Goal: Transaction & Acquisition: Book appointment/travel/reservation

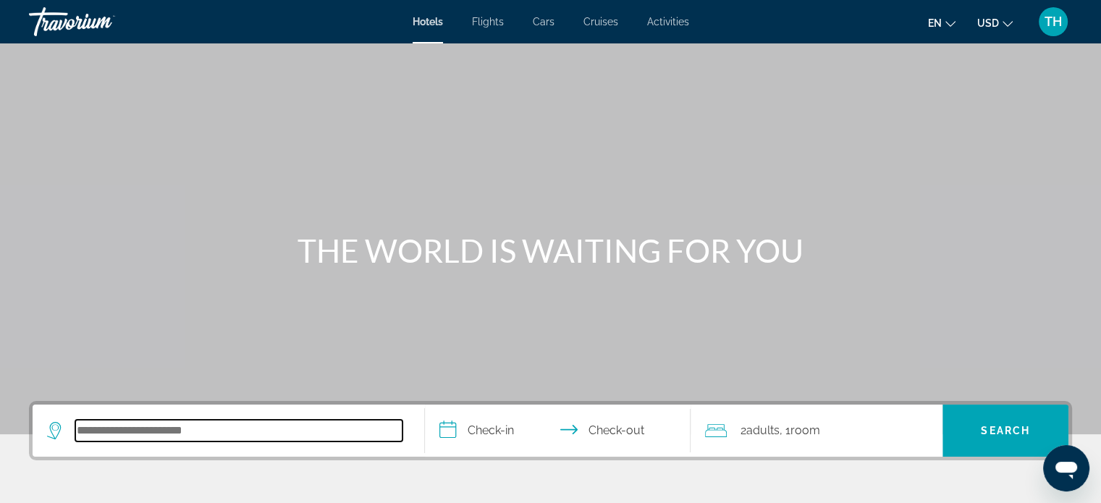
click at [99, 426] on input "Search hotel destination" at bounding box center [238, 431] width 327 height 22
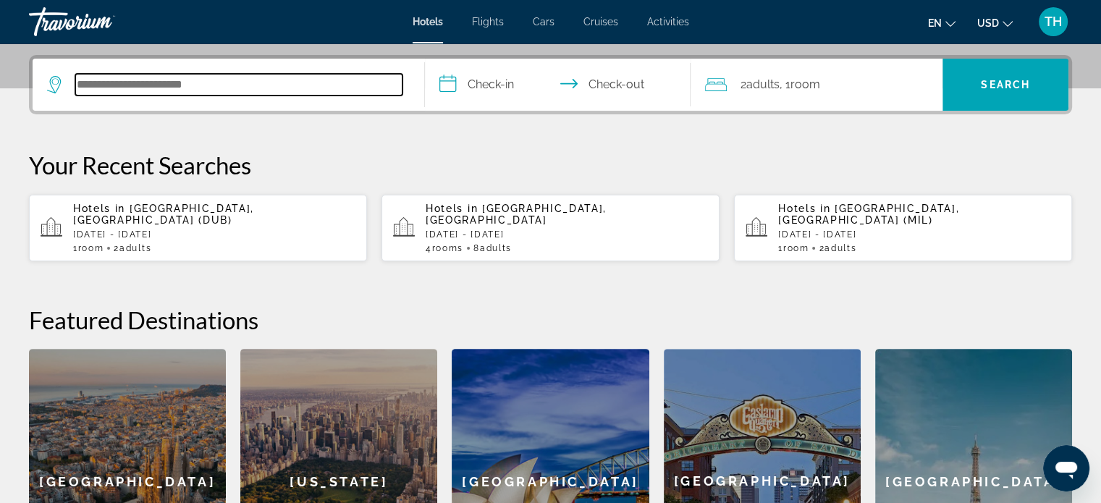
scroll to position [353, 0]
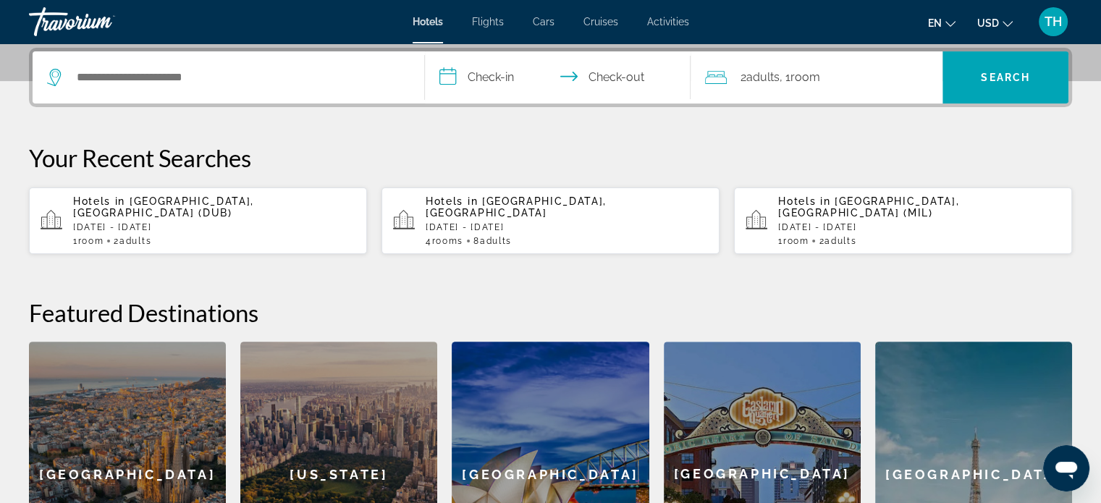
click at [444, 77] on input "**********" at bounding box center [561, 79] width 272 height 56
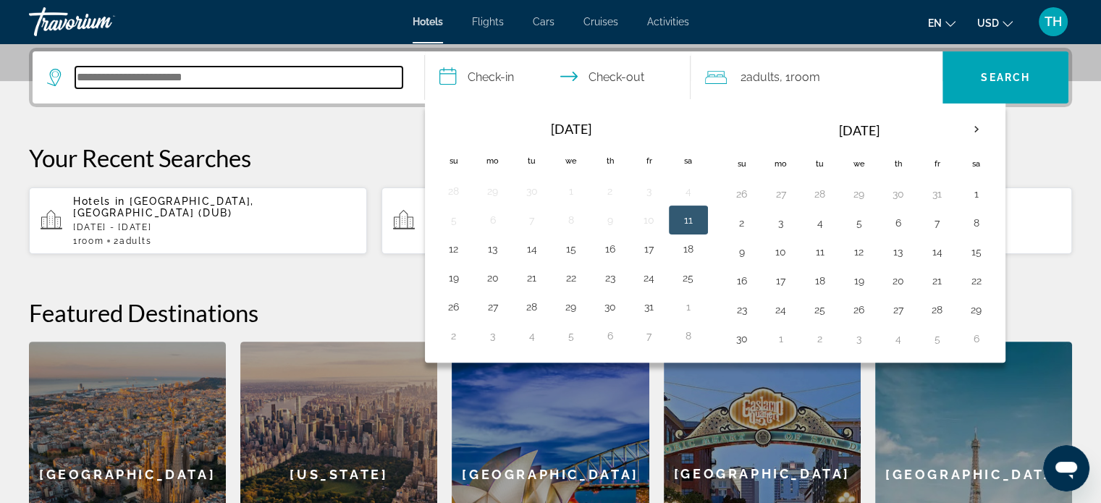
click at [306, 69] on input "Search hotel destination" at bounding box center [238, 78] width 327 height 22
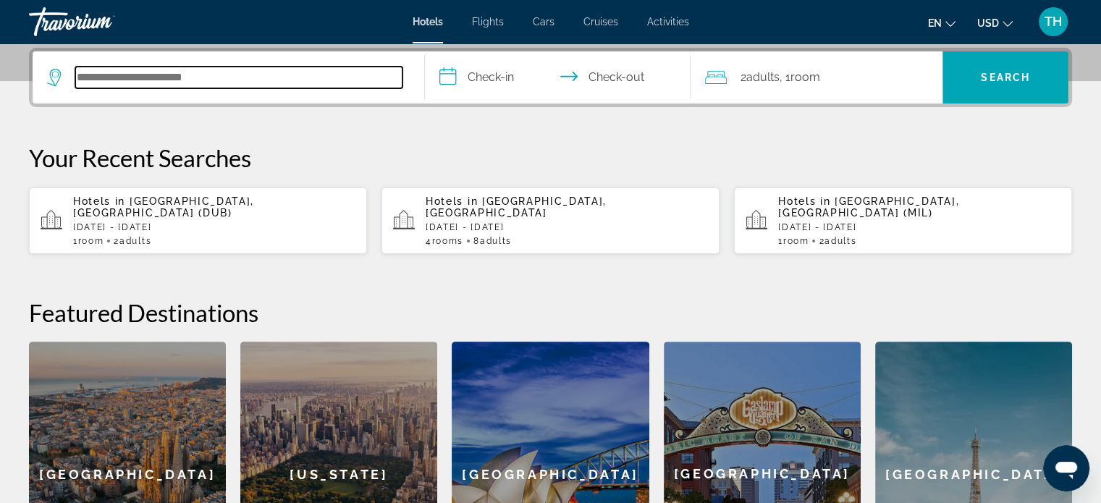
paste input "**********"
type input "**********"
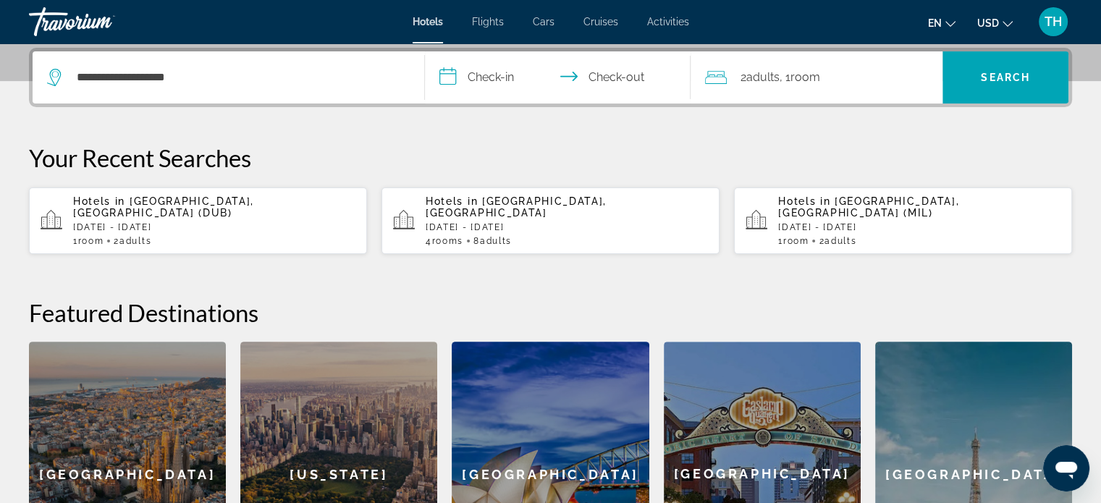
drag, startPoint x: 447, startPoint y: 82, endPoint x: 460, endPoint y: 85, distance: 12.5
click at [451, 82] on input "**********" at bounding box center [561, 79] width 272 height 56
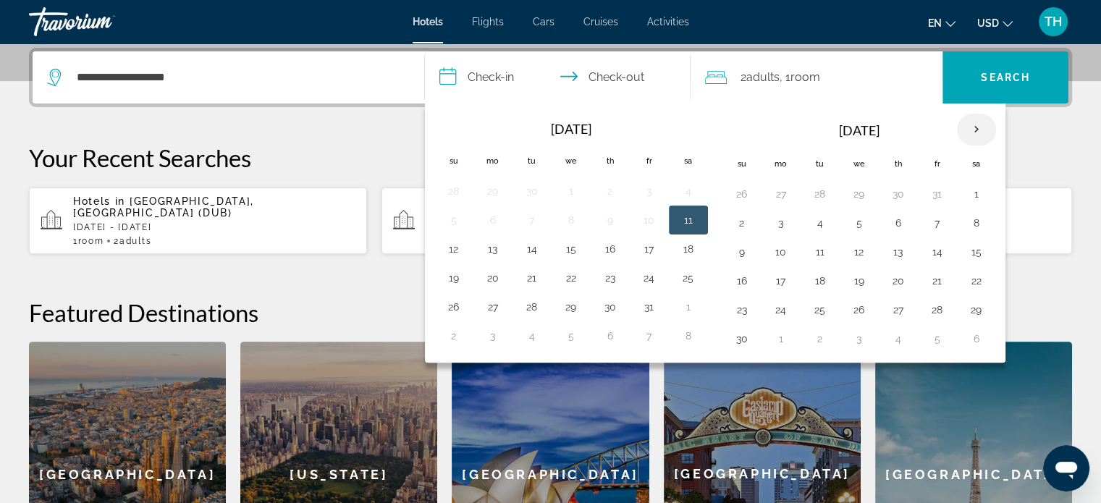
click at [970, 127] on th "Next month" at bounding box center [976, 130] width 39 height 32
click at [971, 127] on th "Next month" at bounding box center [976, 130] width 39 height 32
click at [974, 127] on th "Next month" at bounding box center [976, 130] width 39 height 32
click at [970, 249] on button "14" at bounding box center [976, 252] width 23 height 20
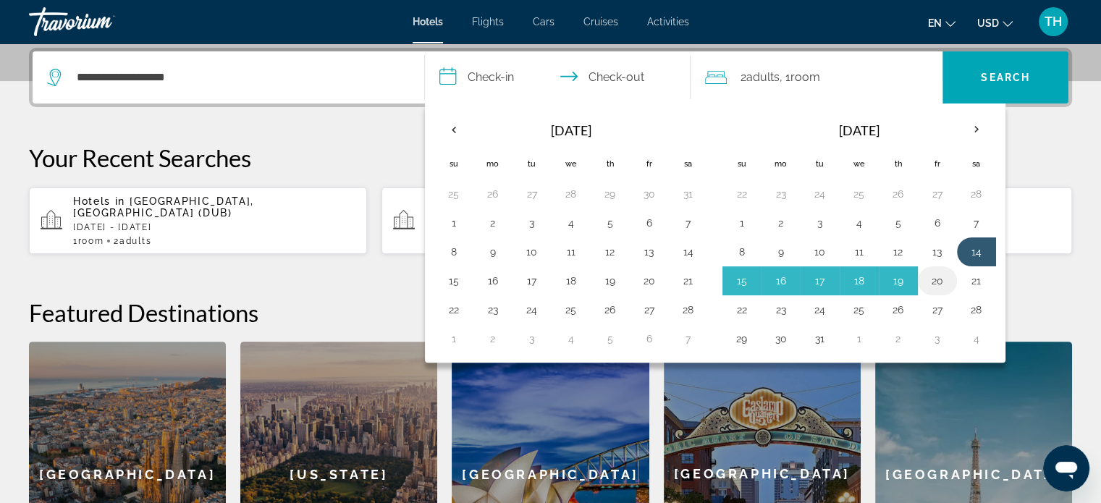
click at [930, 277] on button "20" at bounding box center [937, 281] width 23 height 20
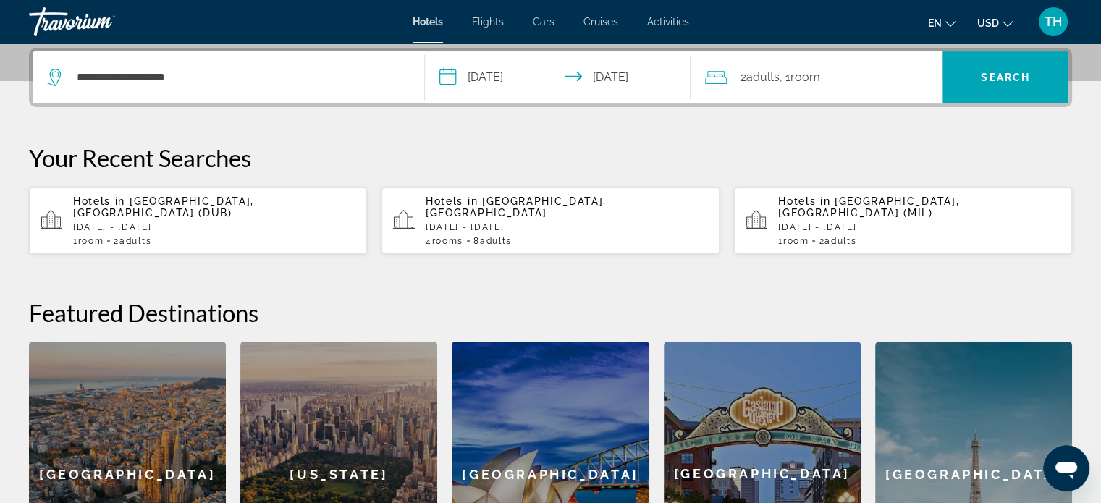
type input "**********"
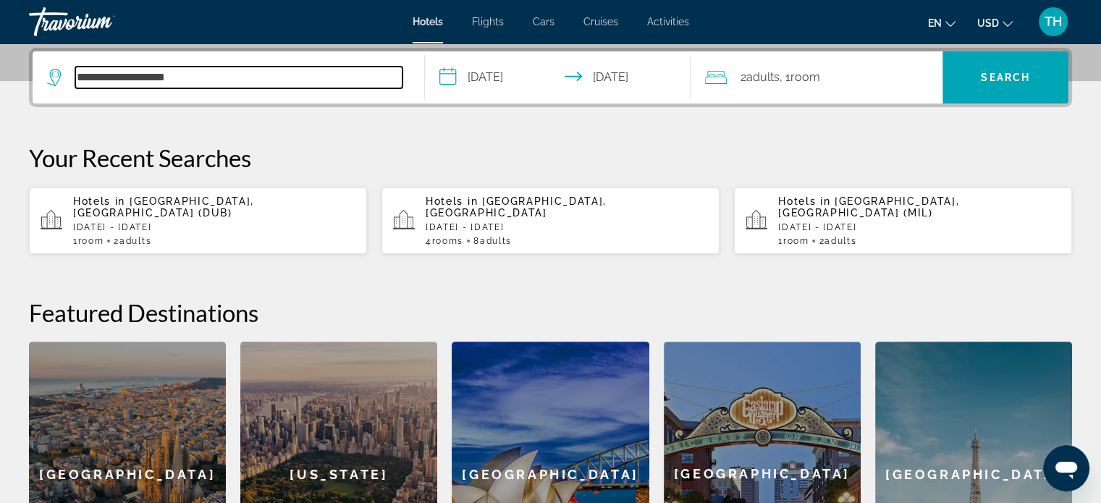
drag, startPoint x: 232, startPoint y: 80, endPoint x: 14, endPoint y: 63, distance: 218.5
click at [5, 51] on div "**********" at bounding box center [550, 327] width 1101 height 559
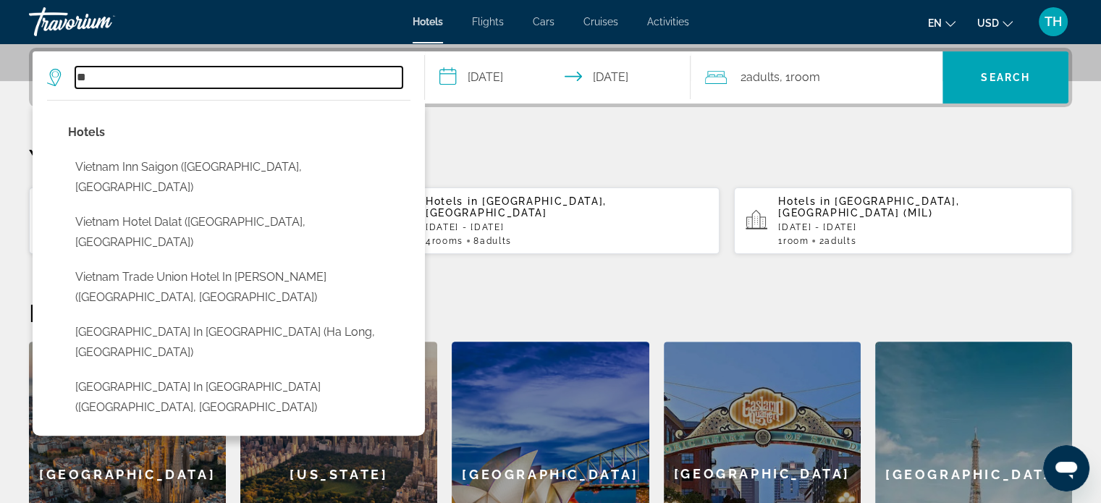
type input "*"
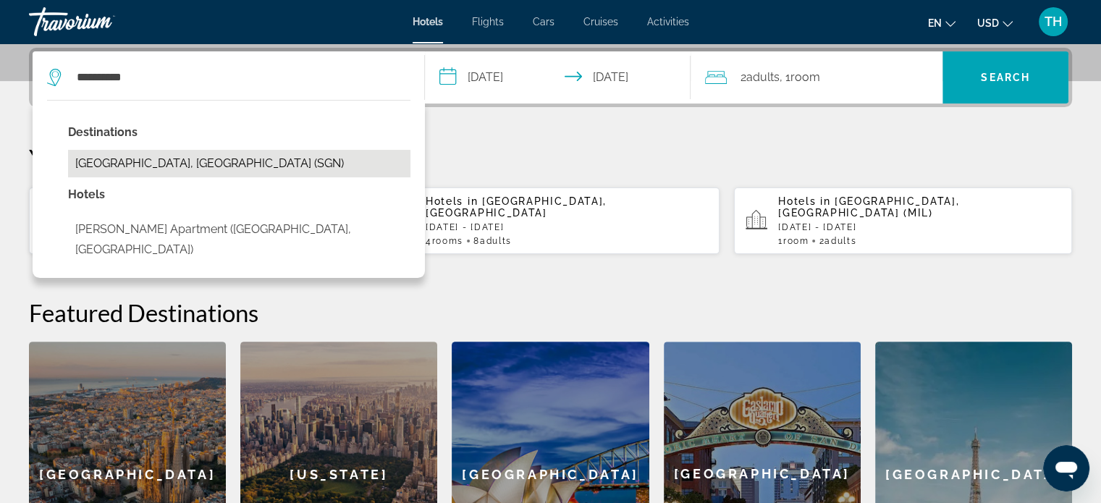
click at [169, 164] on button "[GEOGRAPHIC_DATA], [GEOGRAPHIC_DATA] (SGN)" at bounding box center [239, 163] width 342 height 27
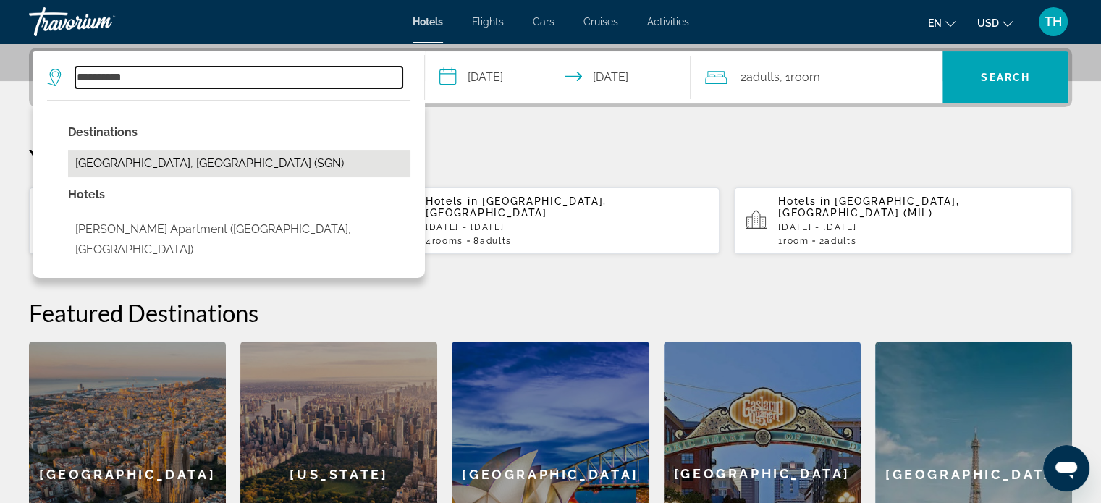
type input "**********"
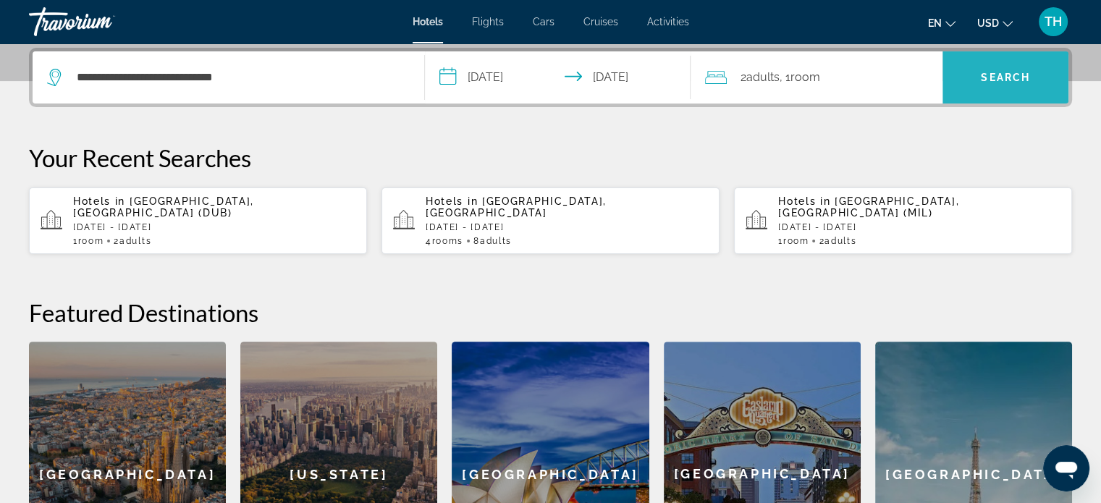
click at [999, 72] on span "Search" at bounding box center [1005, 78] width 49 height 12
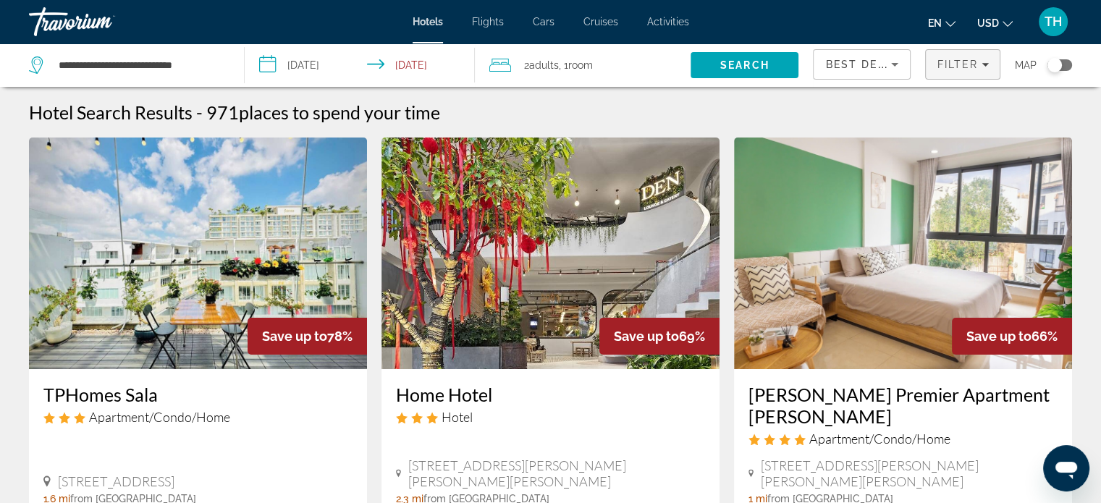
click at [982, 60] on div "Filter" at bounding box center [962, 65] width 52 height 12
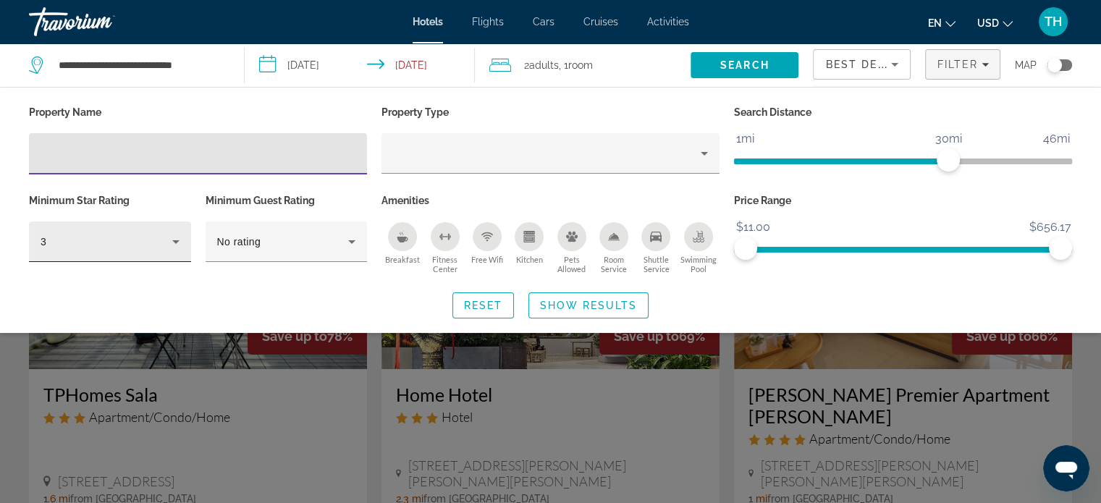
click at [169, 245] on icon "Hotel Filters" at bounding box center [175, 241] width 17 height 17
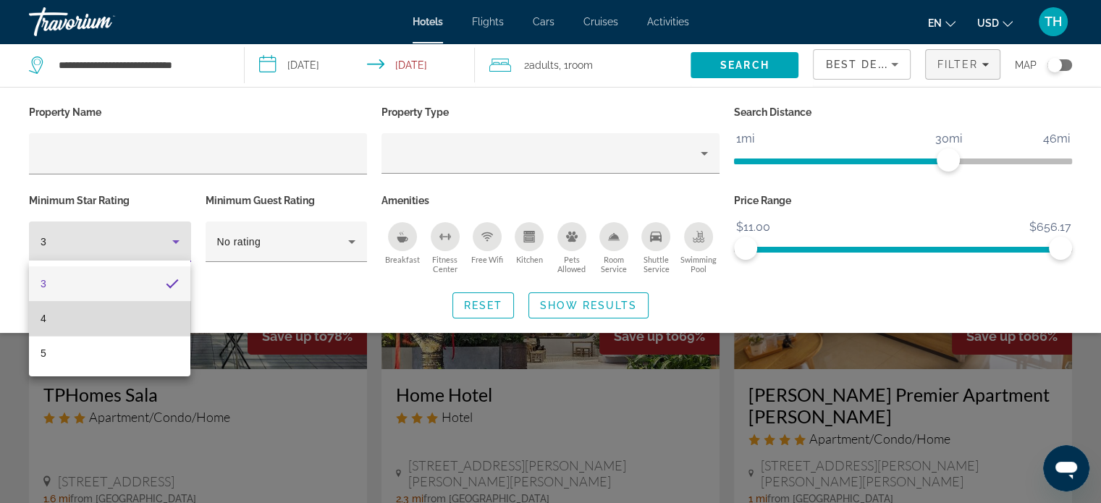
drag, startPoint x: 46, startPoint y: 316, endPoint x: 58, endPoint y: 309, distance: 13.7
click at [55, 313] on mat-option "4" at bounding box center [109, 318] width 161 height 35
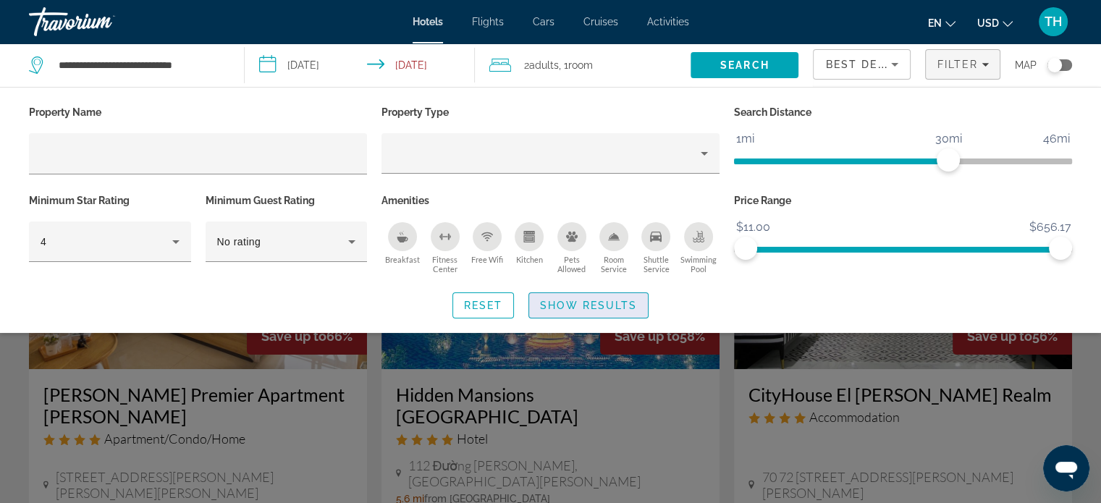
click at [576, 303] on span "Show Results" at bounding box center [588, 306] width 97 height 12
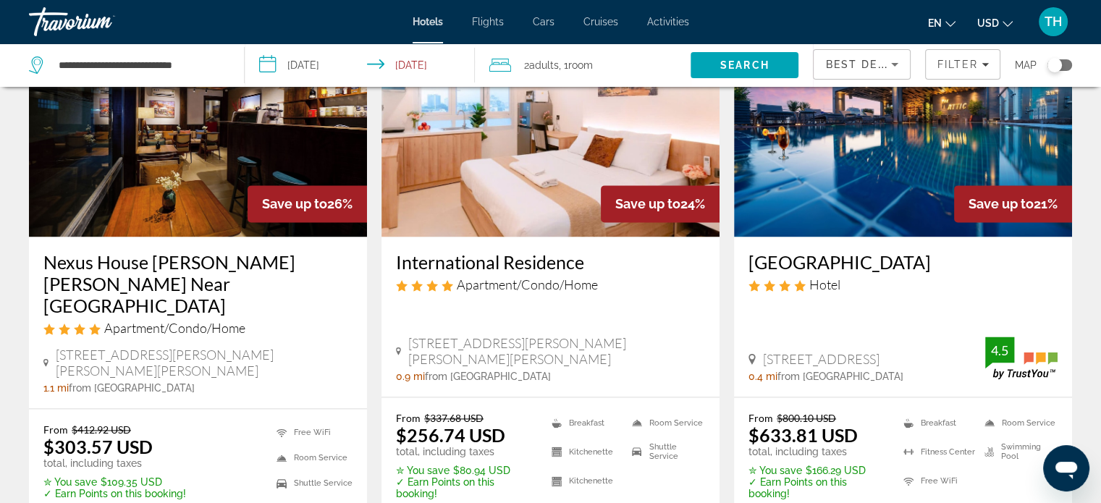
scroll to position [1954, 0]
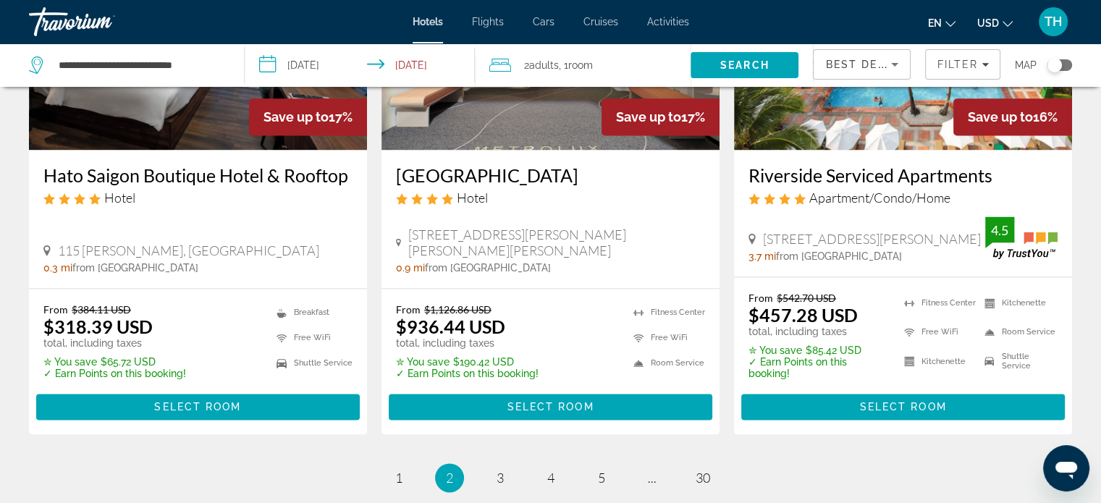
scroll to position [1954, 0]
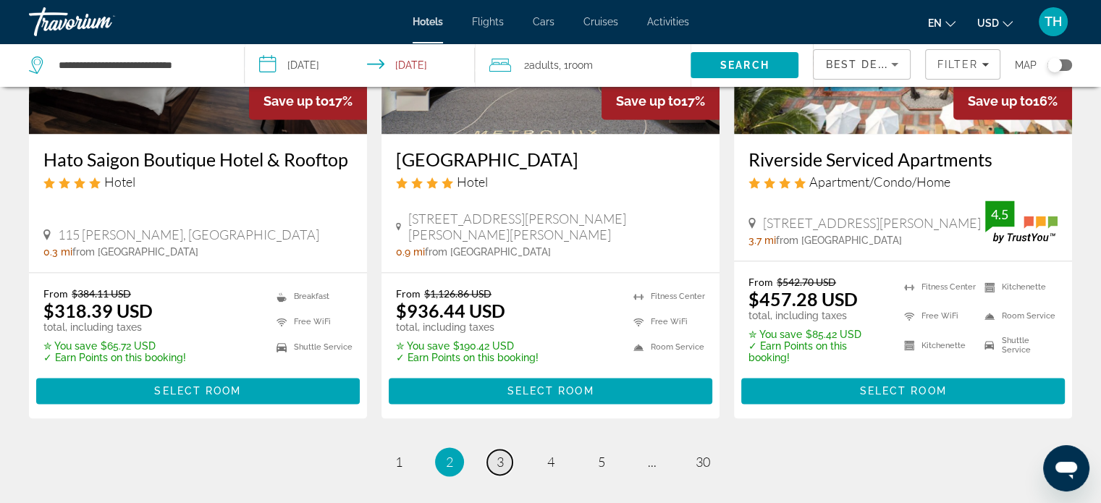
click at [501, 454] on span "3" at bounding box center [499, 462] width 7 height 16
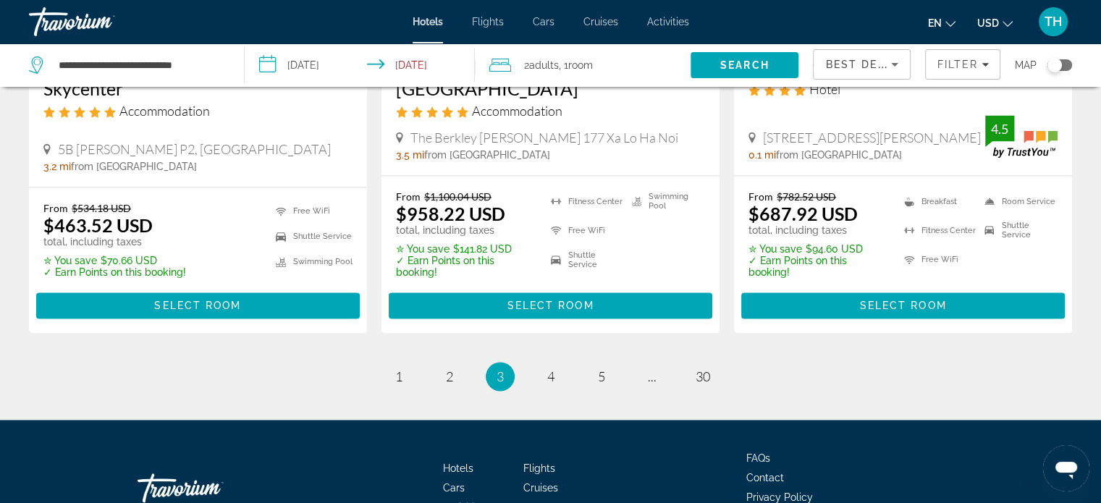
scroll to position [2099, 0]
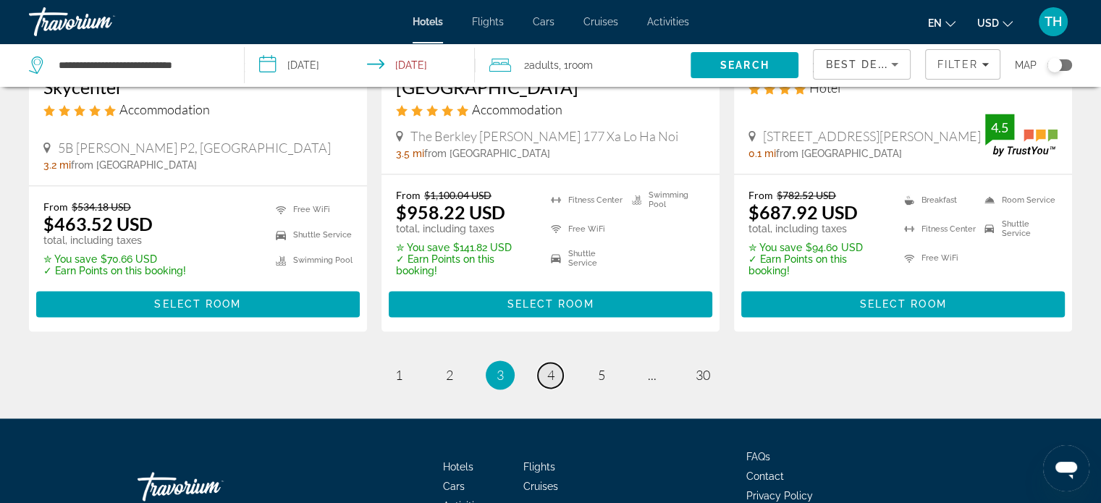
click at [551, 367] on span "4" at bounding box center [550, 375] width 7 height 16
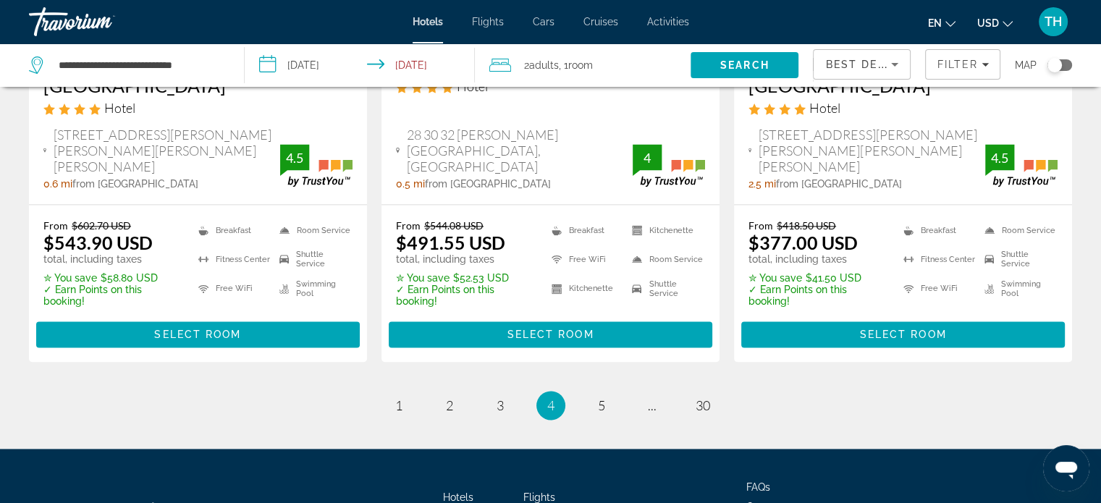
scroll to position [2026, 0]
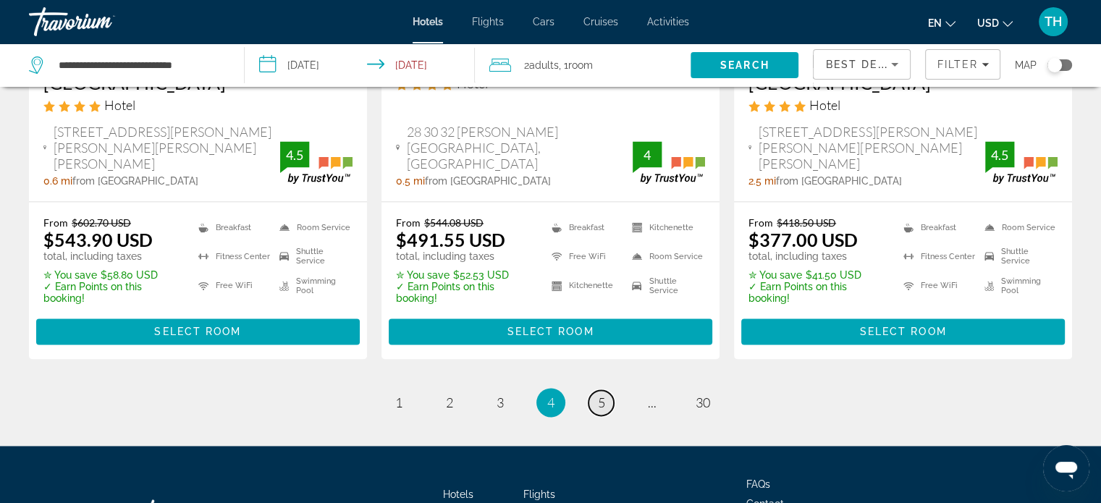
click at [601, 394] on span "5" at bounding box center [601, 402] width 7 height 16
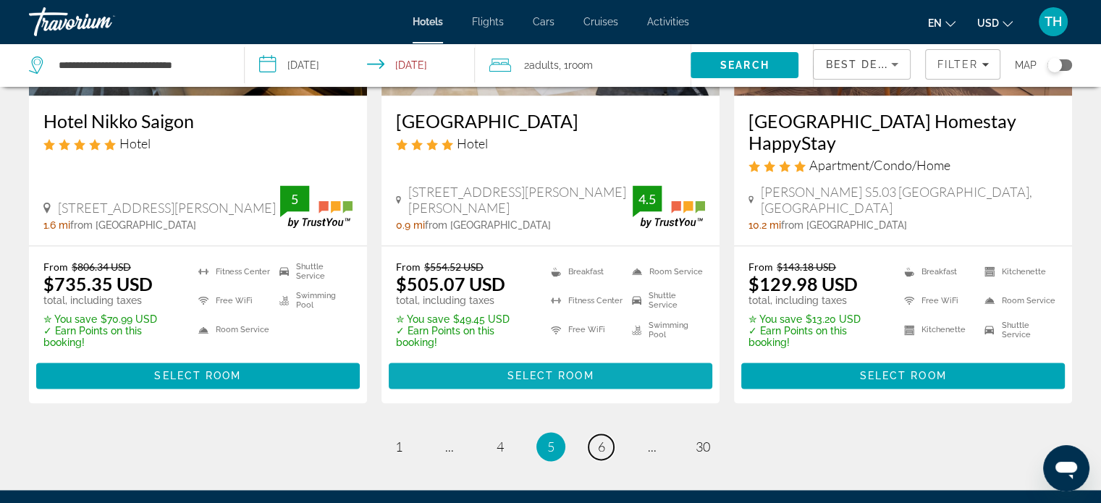
scroll to position [2026, 0]
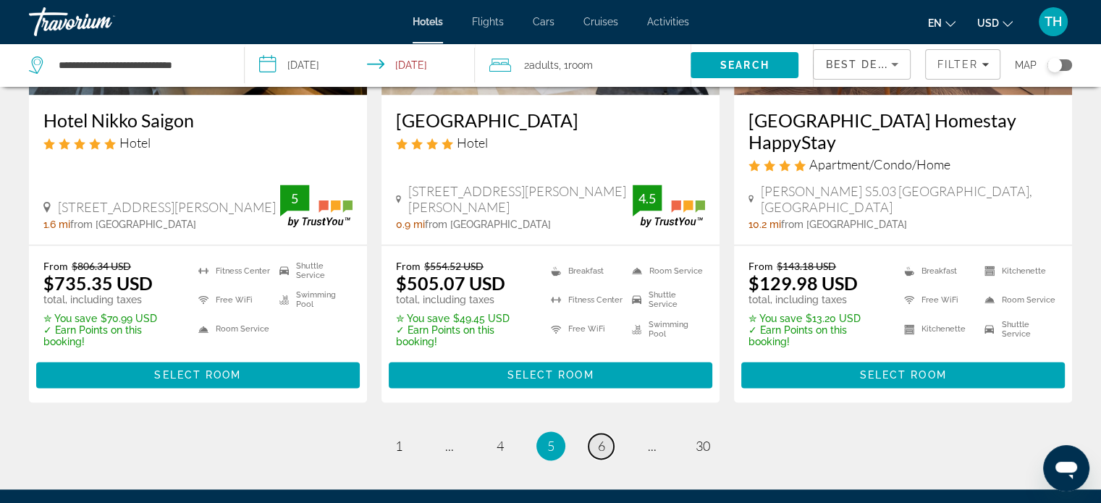
click at [603, 438] on span "6" at bounding box center [601, 446] width 7 height 16
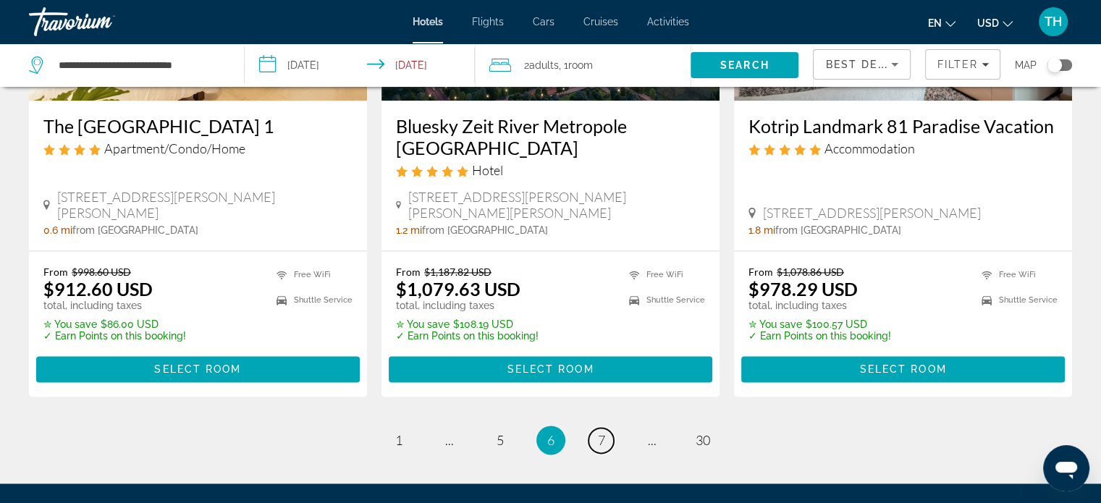
scroll to position [2026, 0]
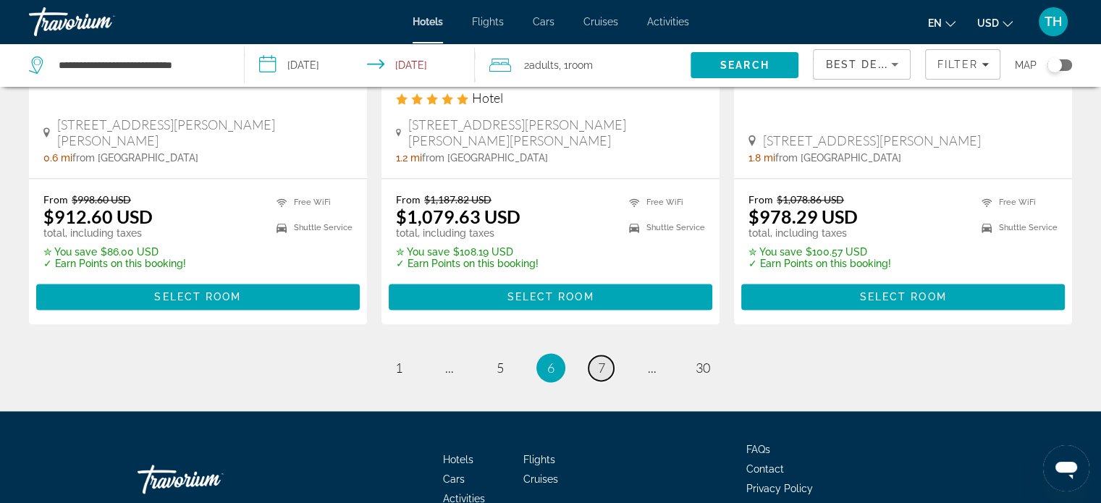
click at [599, 360] on span "7" at bounding box center [601, 368] width 7 height 16
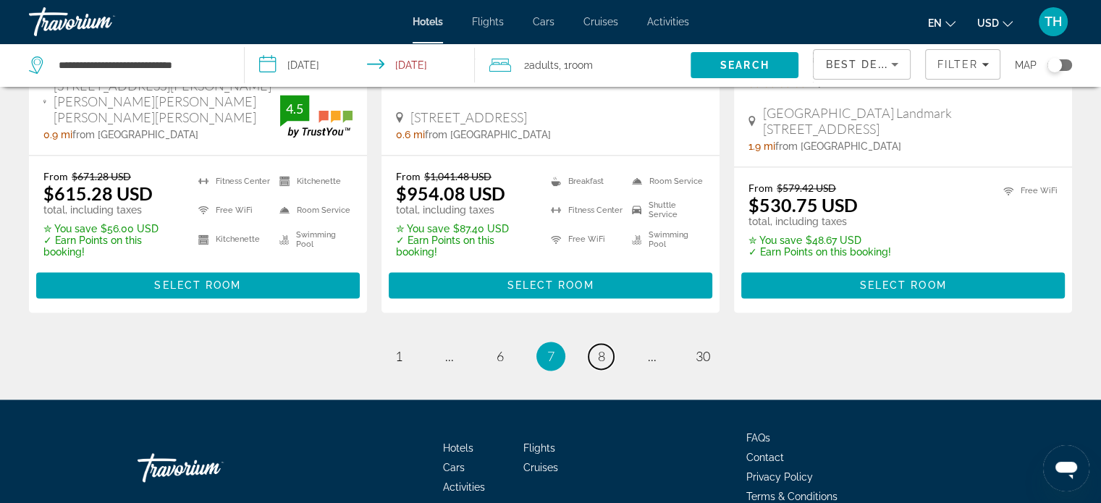
scroll to position [2096, 0]
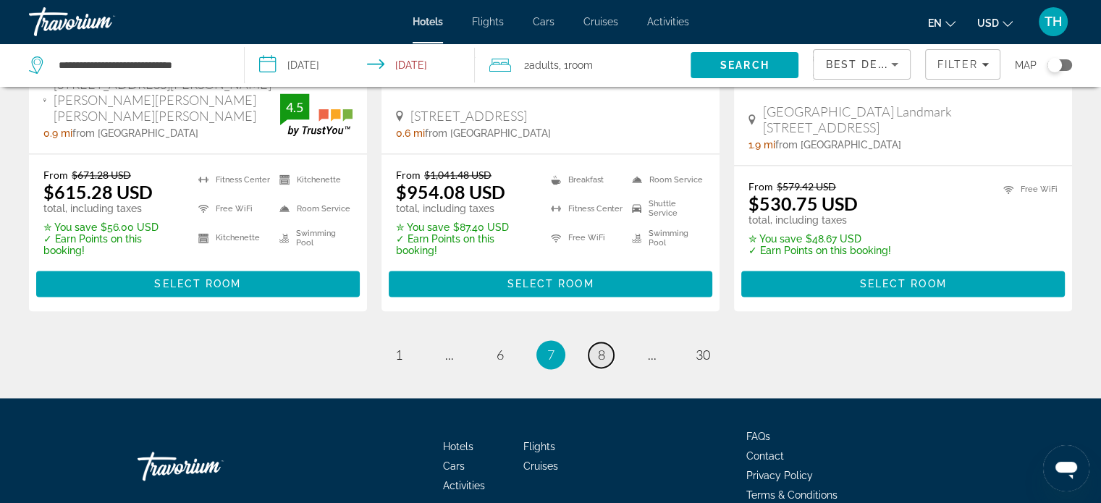
click at [604, 347] on span "8" at bounding box center [601, 355] width 7 height 16
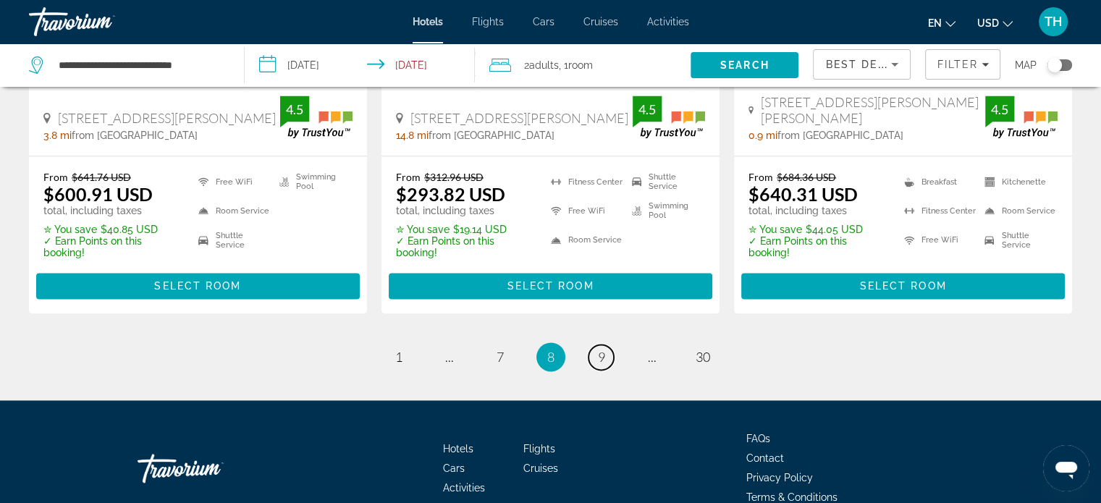
scroll to position [2026, 0]
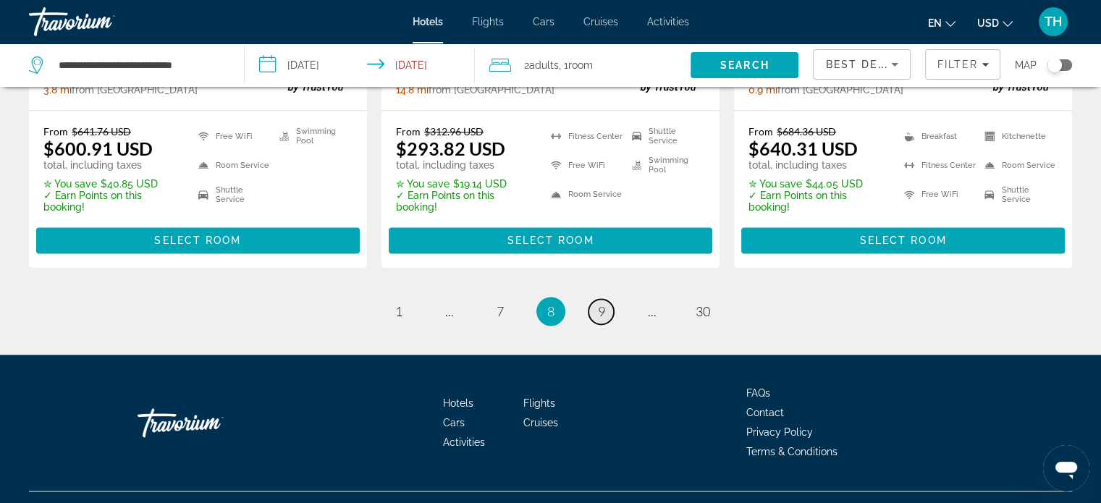
click at [598, 312] on span "9" at bounding box center [601, 311] width 7 height 16
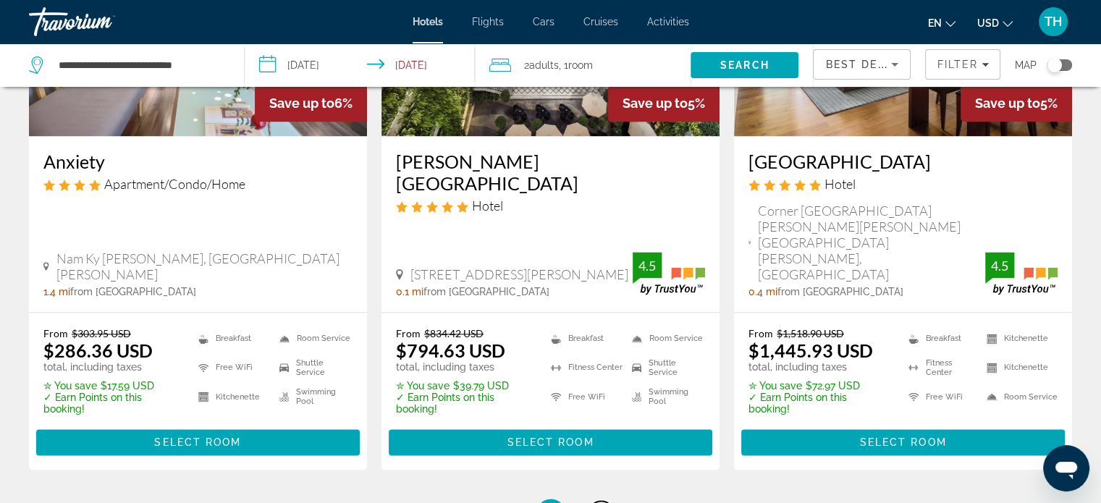
scroll to position [1954, 0]
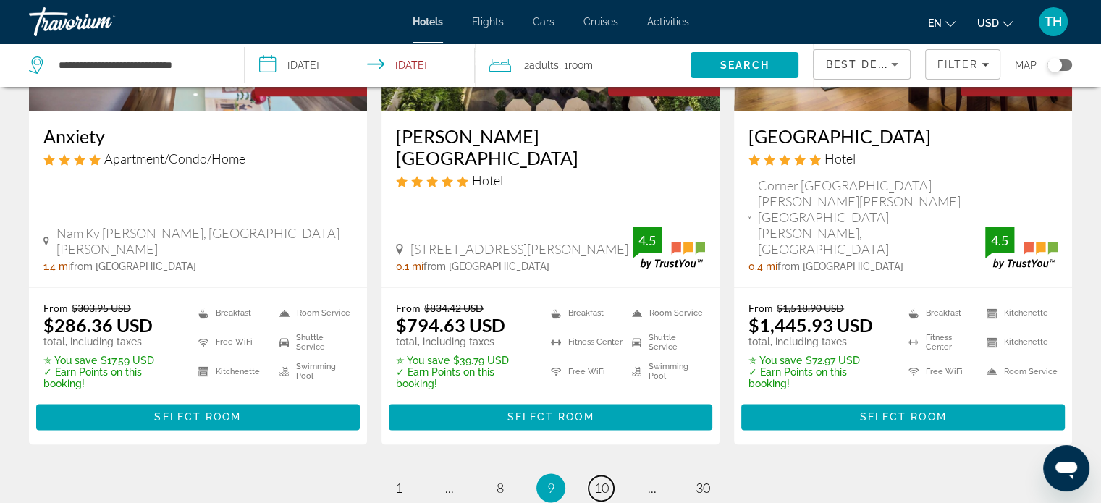
click at [603, 480] on span "10" at bounding box center [601, 488] width 14 height 16
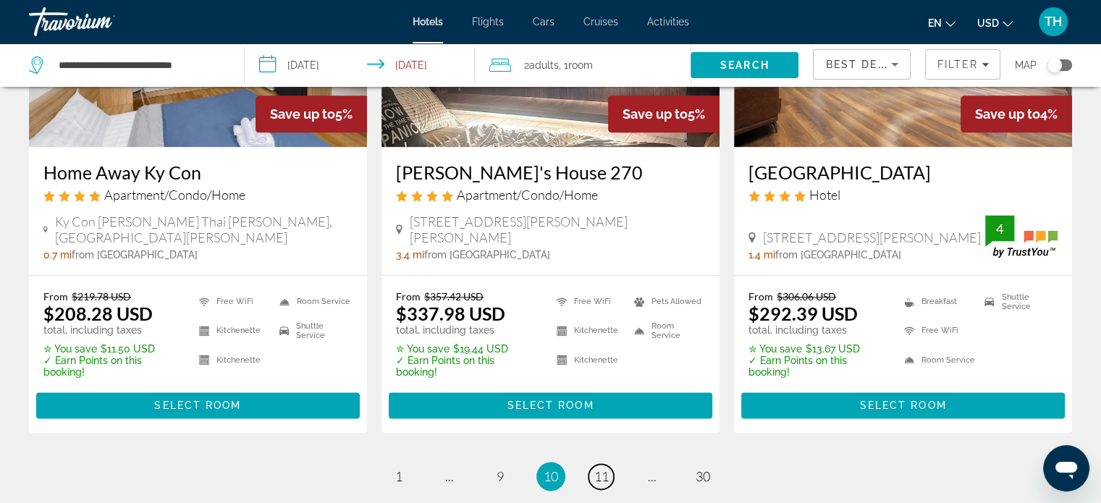
scroll to position [1954, 0]
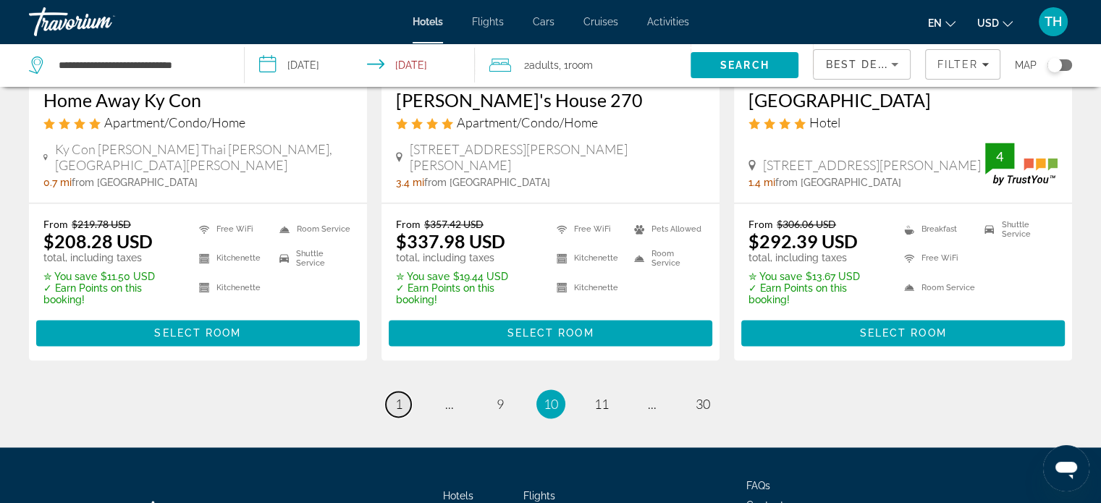
click at [398, 396] on span "1" at bounding box center [398, 404] width 7 height 16
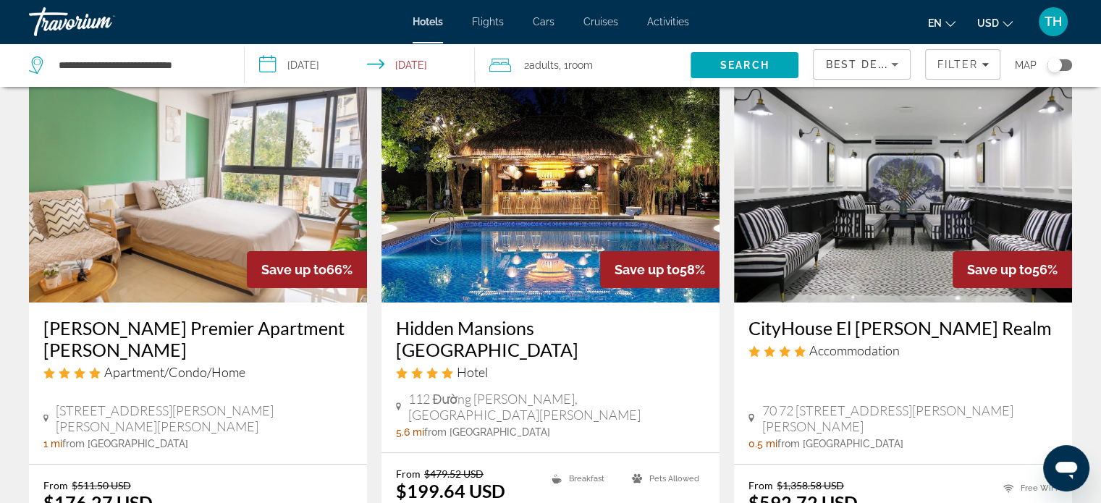
scroll to position [72, 0]
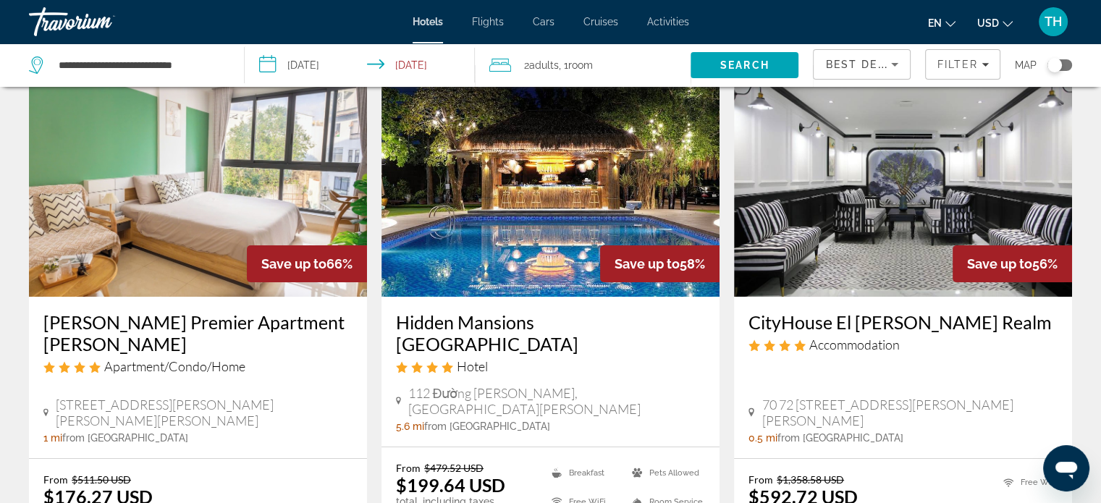
click at [520, 196] on img "Main content" at bounding box center [550, 181] width 338 height 232
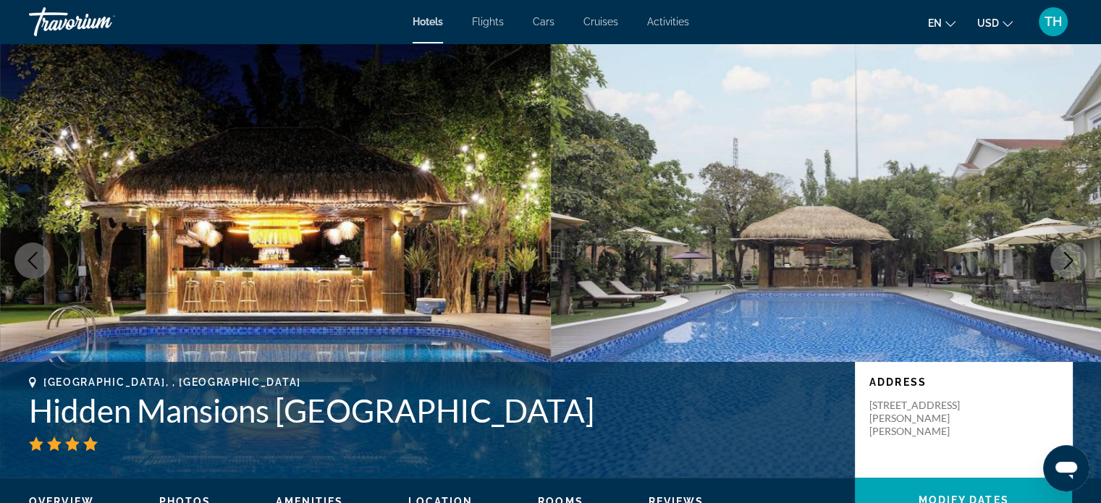
click at [1070, 259] on icon "Next image" at bounding box center [1068, 260] width 9 height 17
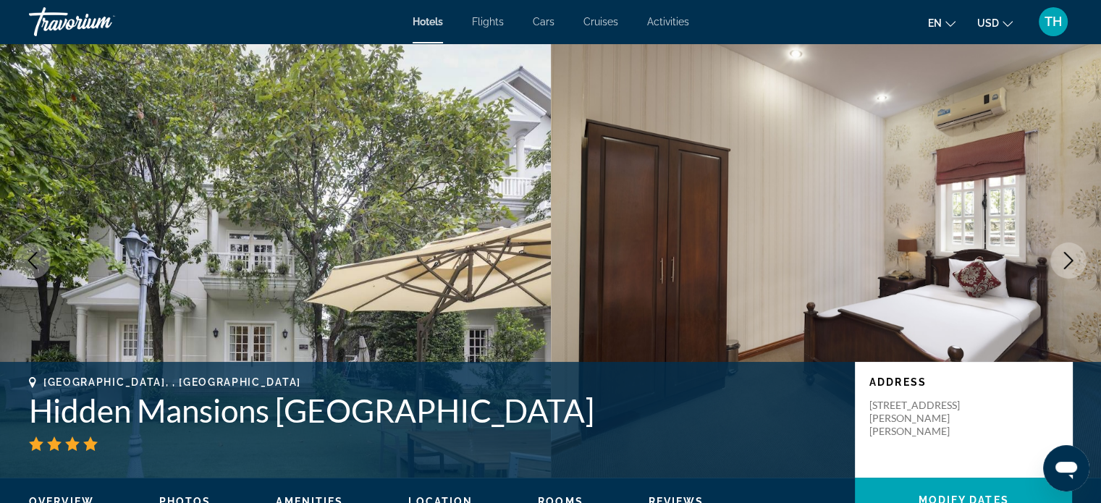
click at [1073, 261] on icon "Next image" at bounding box center [1067, 260] width 17 height 17
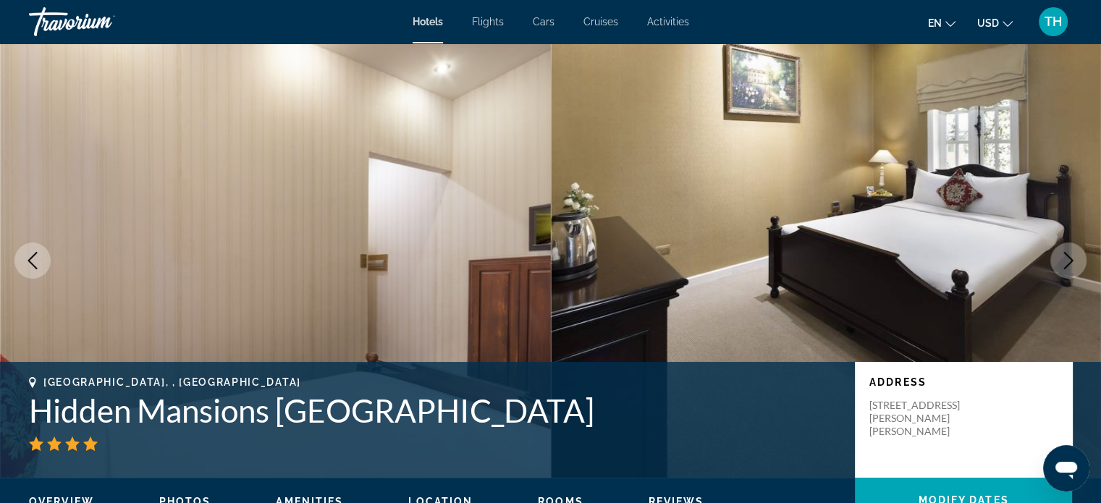
click at [1072, 260] on icon "Next image" at bounding box center [1068, 260] width 9 height 17
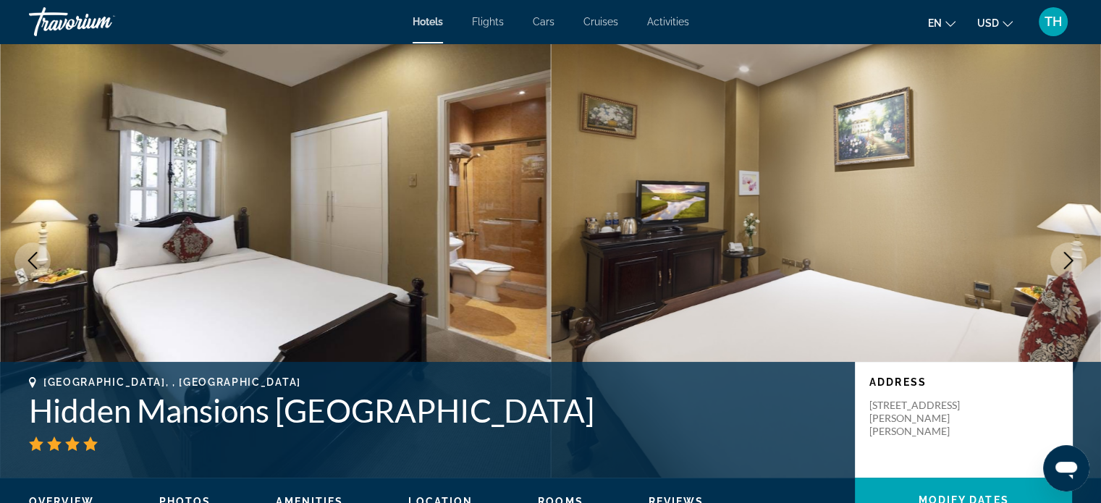
click at [1068, 255] on icon "Next image" at bounding box center [1067, 260] width 17 height 17
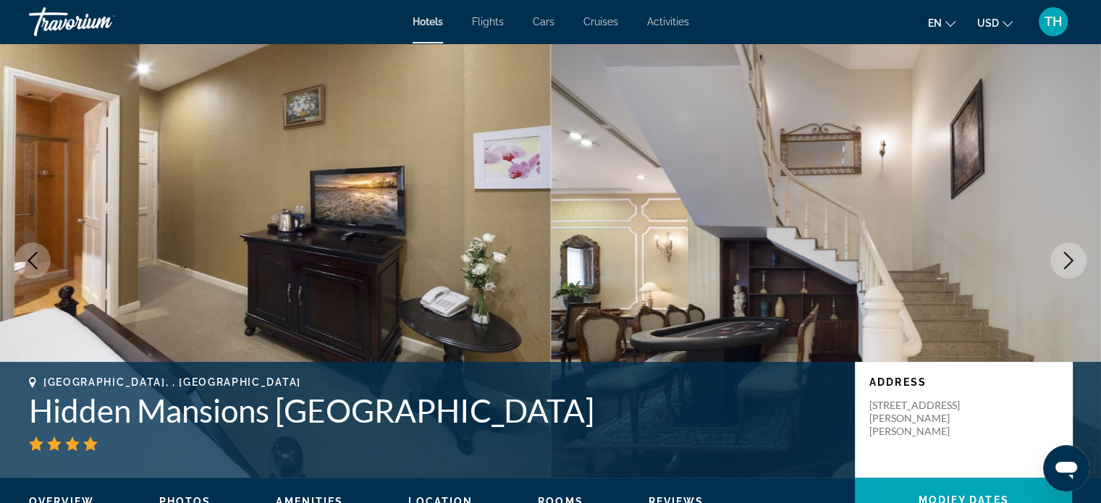
click at [1067, 257] on icon "Next image" at bounding box center [1067, 260] width 17 height 17
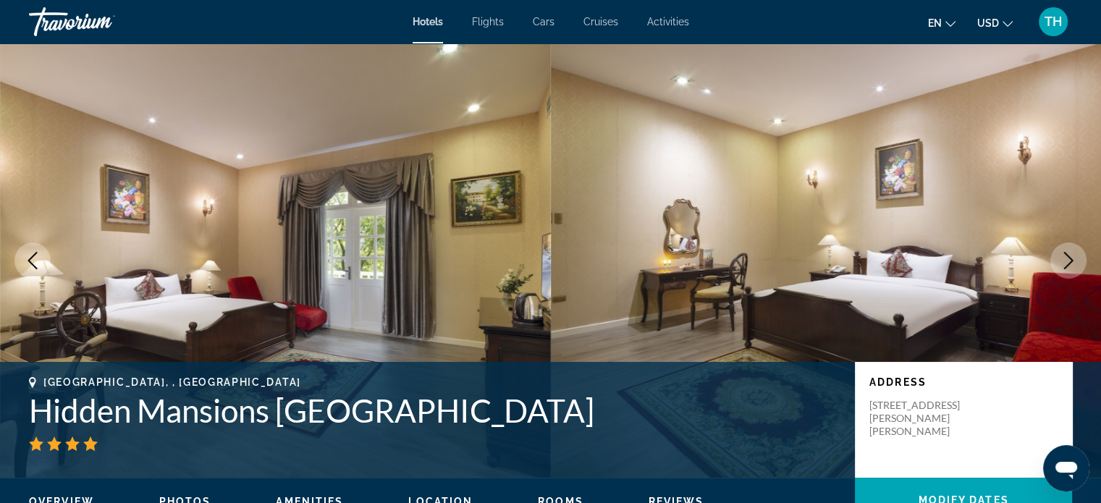
click at [1067, 261] on icon "Next image" at bounding box center [1067, 260] width 17 height 17
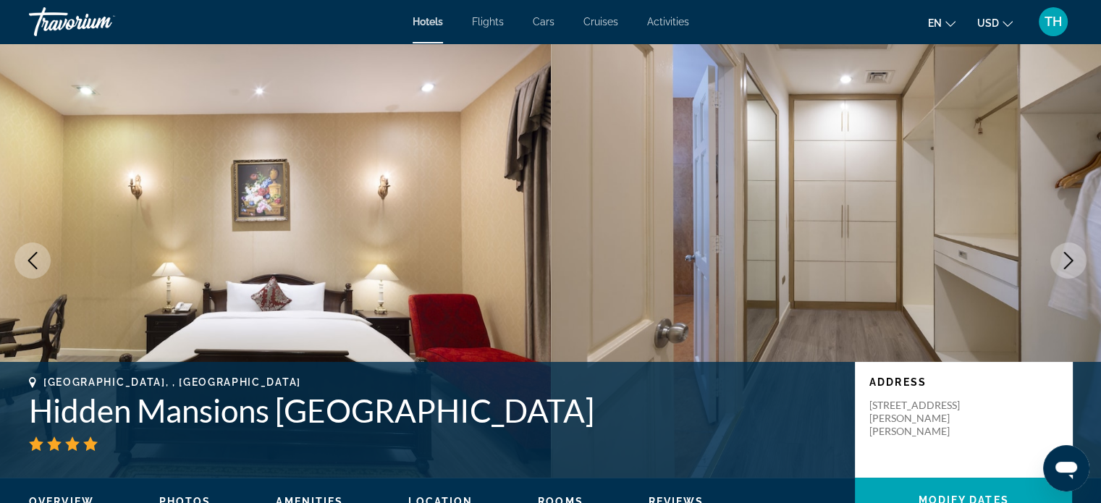
click at [1067, 255] on icon "Next image" at bounding box center [1067, 260] width 17 height 17
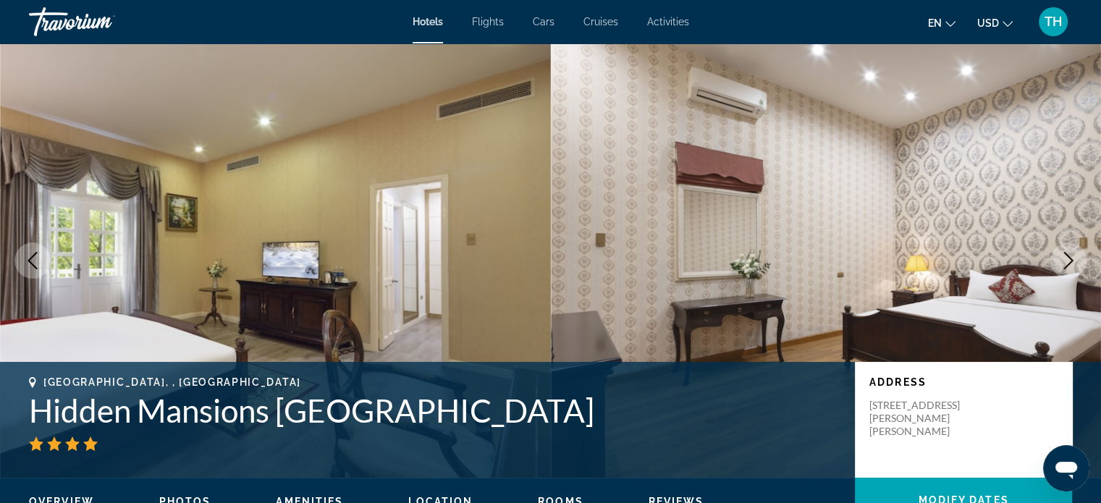
click at [1060, 261] on icon "Next image" at bounding box center [1067, 260] width 17 height 17
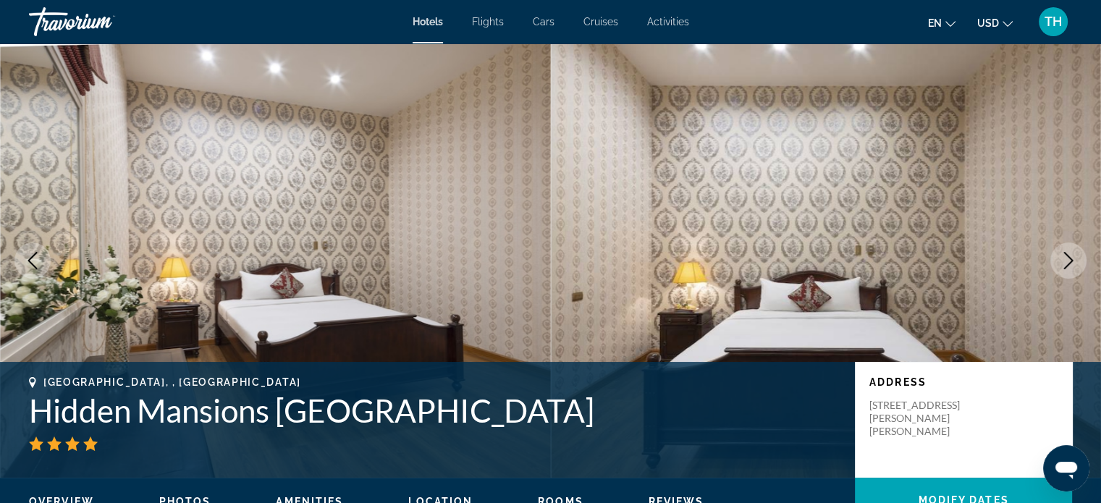
click at [1063, 254] on icon "Next image" at bounding box center [1067, 260] width 17 height 17
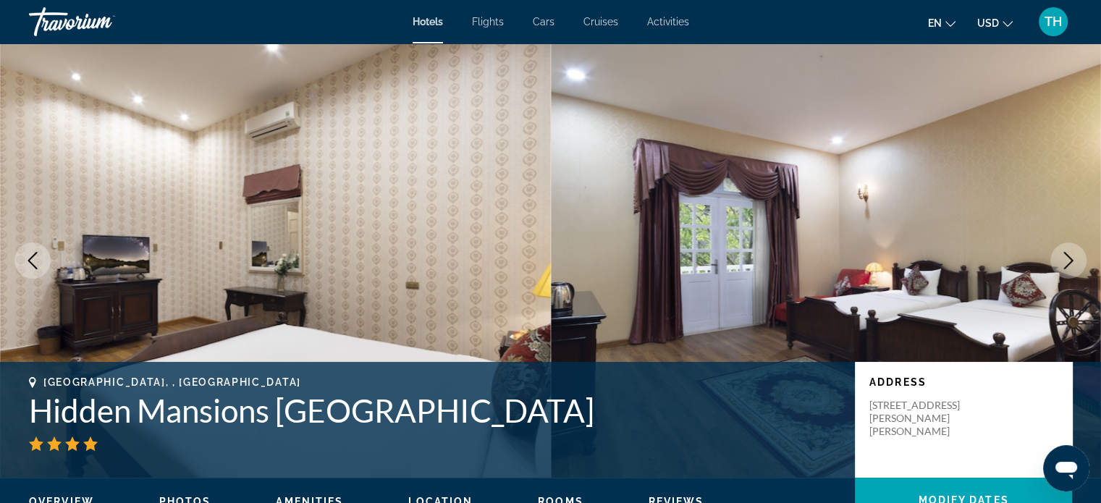
click at [1067, 257] on icon "Next image" at bounding box center [1067, 260] width 17 height 17
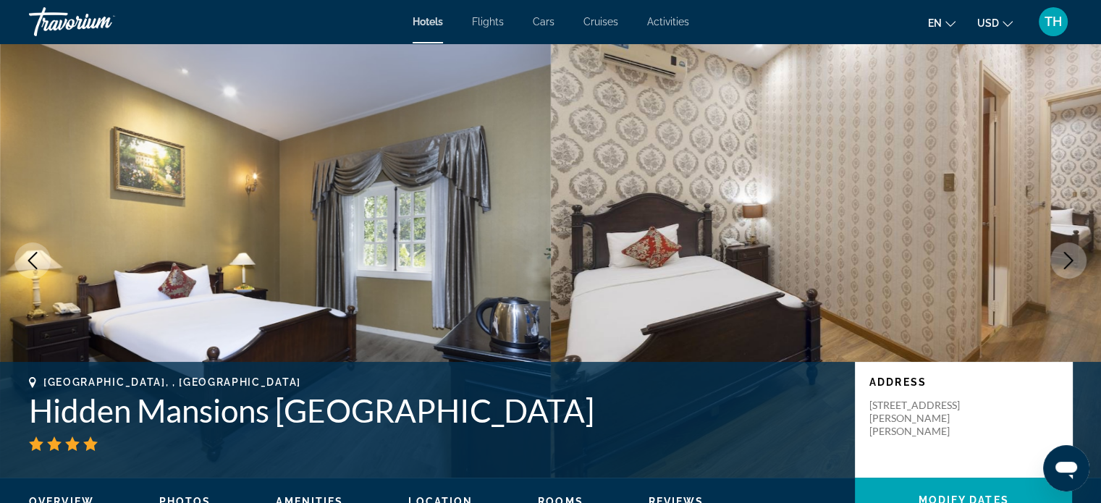
click at [1067, 260] on icon "Next image" at bounding box center [1067, 260] width 17 height 17
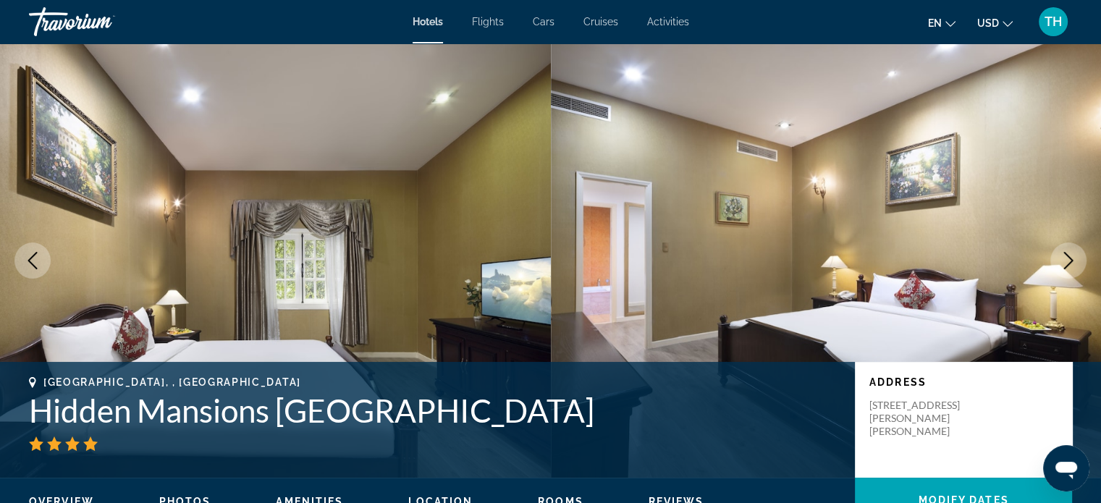
click at [1067, 260] on icon "Next image" at bounding box center [1067, 260] width 17 height 17
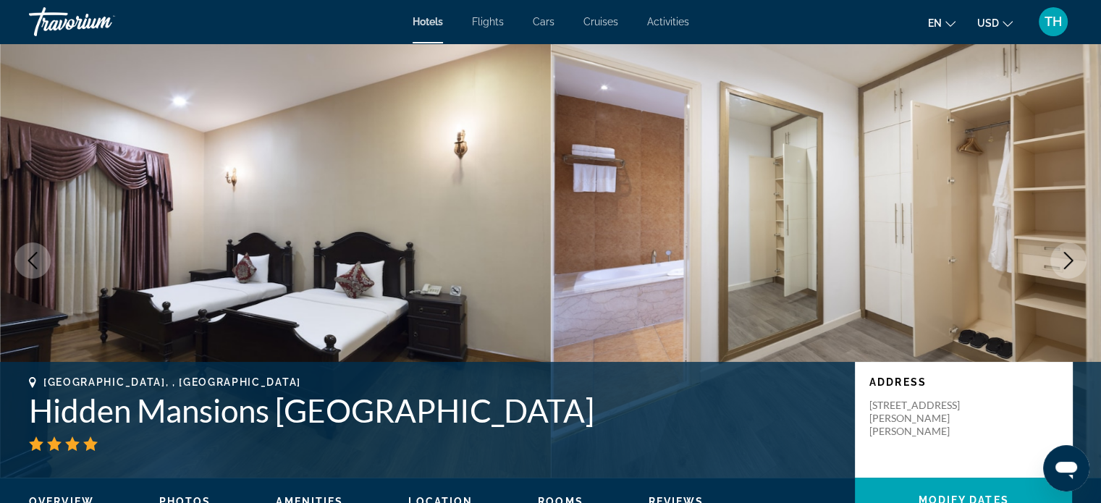
click at [1072, 258] on icon "Next image" at bounding box center [1067, 260] width 17 height 17
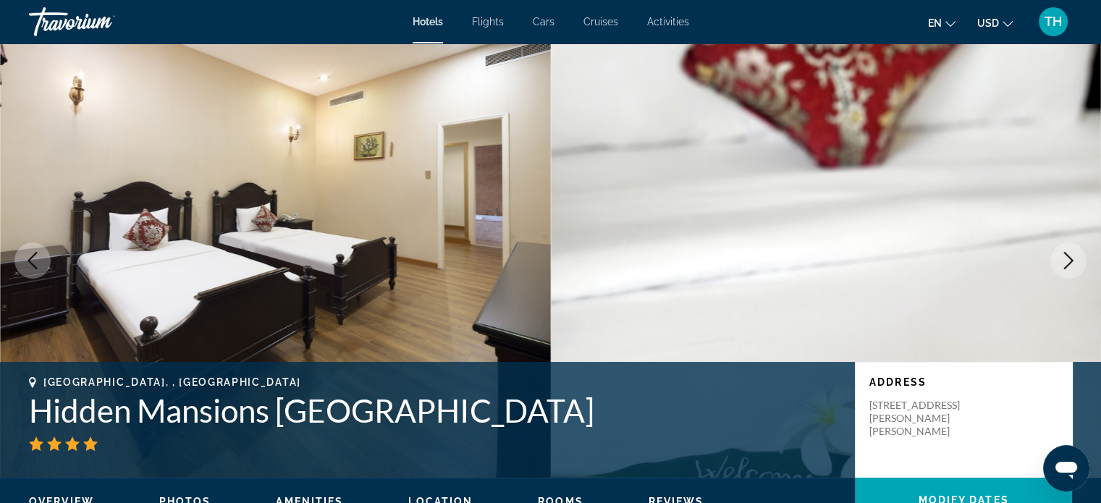
click at [1069, 259] on icon "Next image" at bounding box center [1067, 260] width 17 height 17
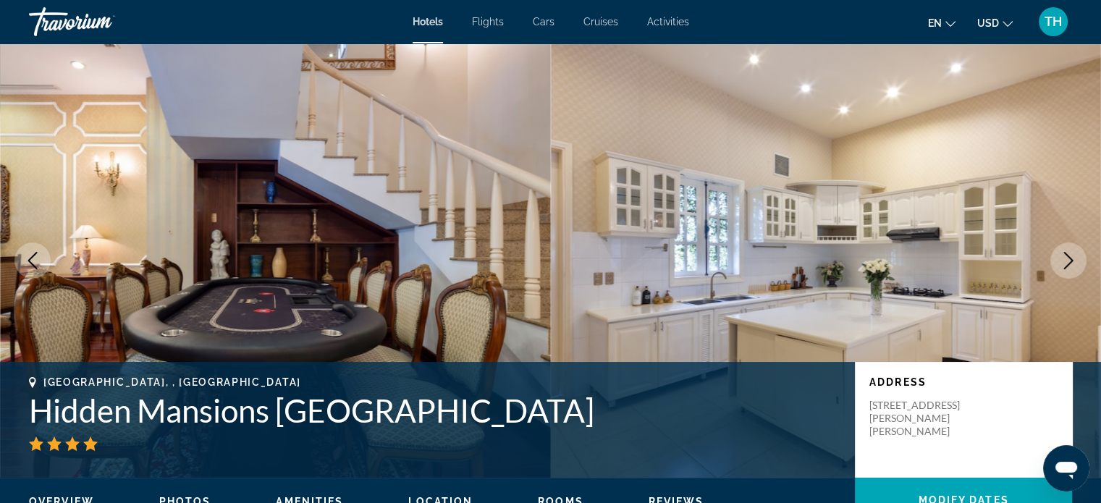
click at [1060, 260] on icon "Next image" at bounding box center [1067, 260] width 17 height 17
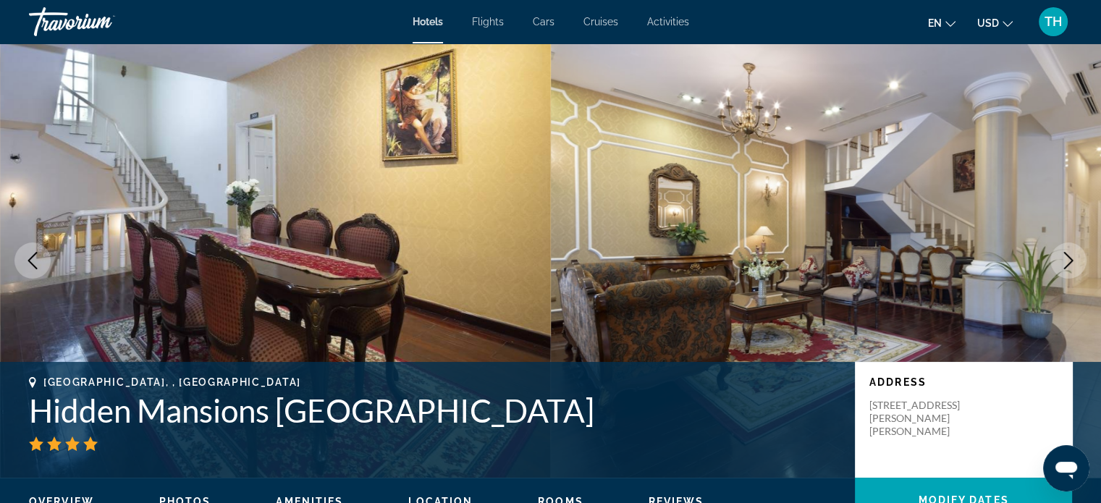
click at [1063, 263] on icon "Next image" at bounding box center [1067, 260] width 17 height 17
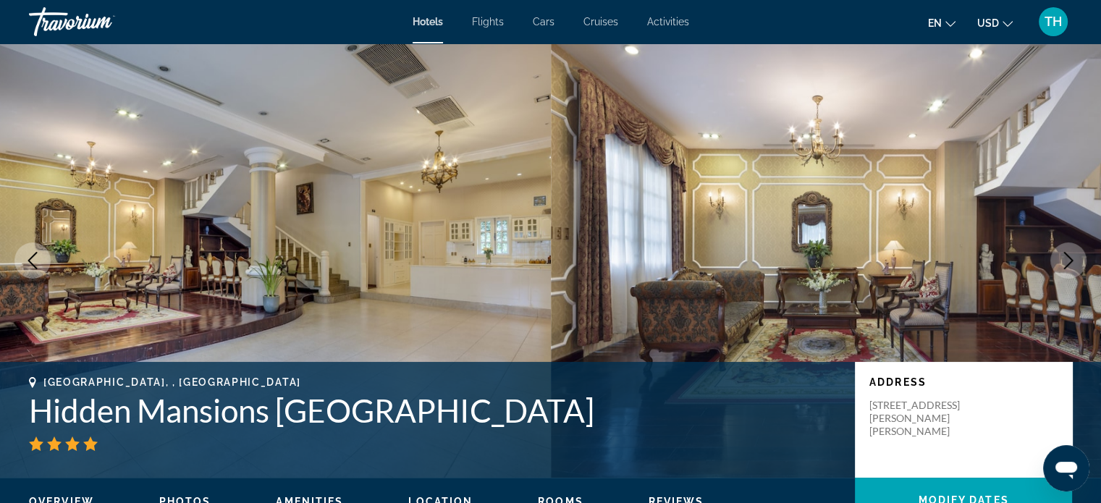
click at [1064, 256] on icon "Next image" at bounding box center [1067, 260] width 17 height 17
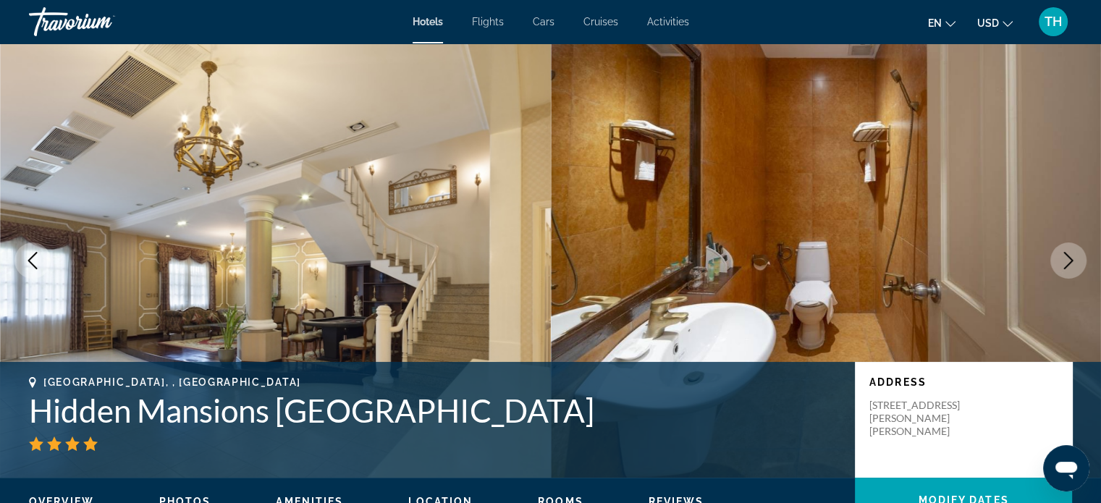
click at [1068, 250] on button "Next image" at bounding box center [1068, 260] width 36 height 36
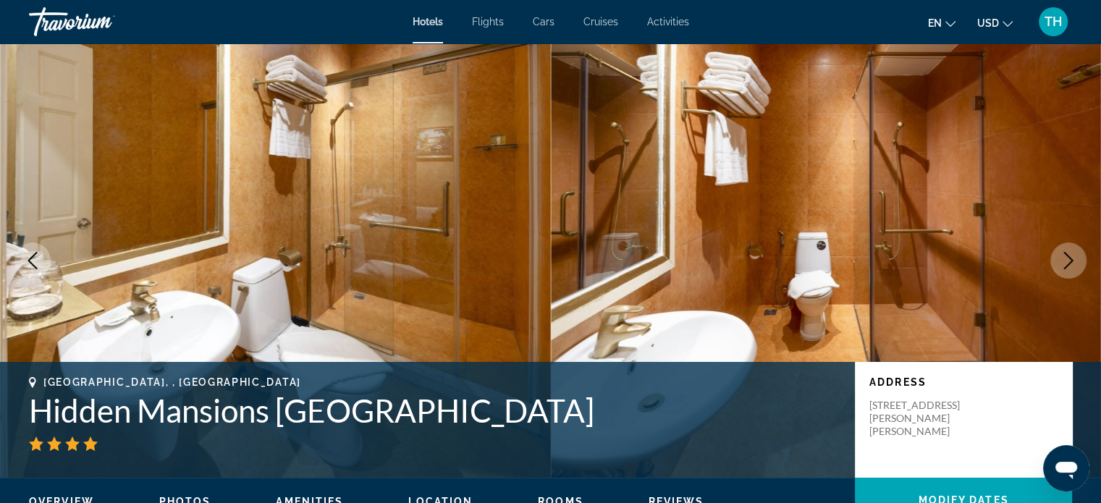
click at [1068, 258] on icon "Next image" at bounding box center [1067, 260] width 17 height 17
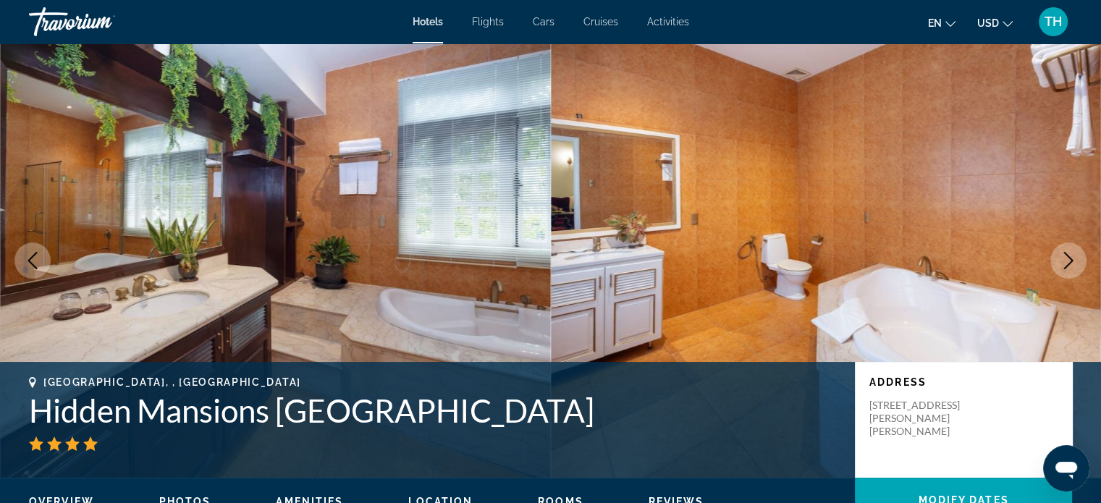
click at [386, 267] on img "Main content" at bounding box center [275, 260] width 551 height 434
click at [433, 217] on img "Main content" at bounding box center [275, 260] width 551 height 434
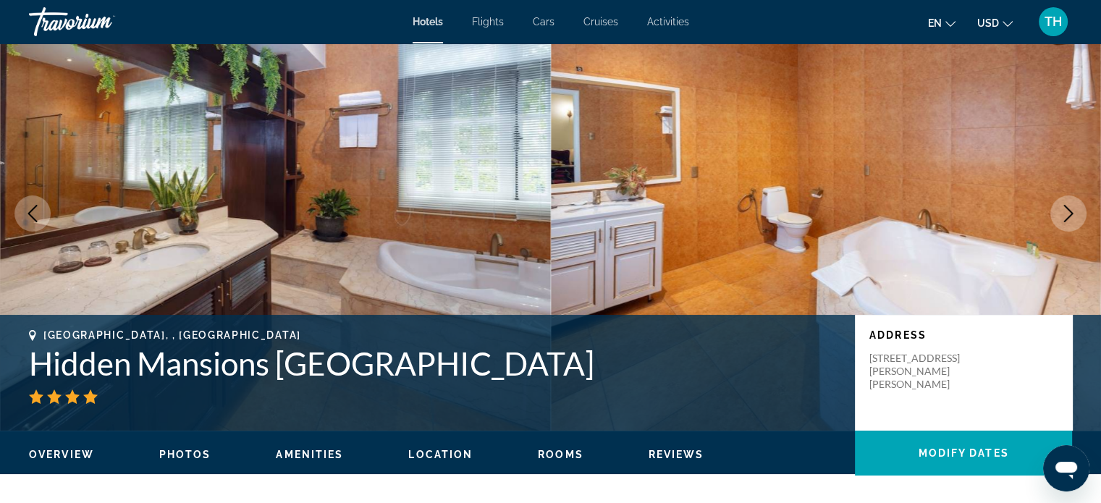
scroll to position [72, 0]
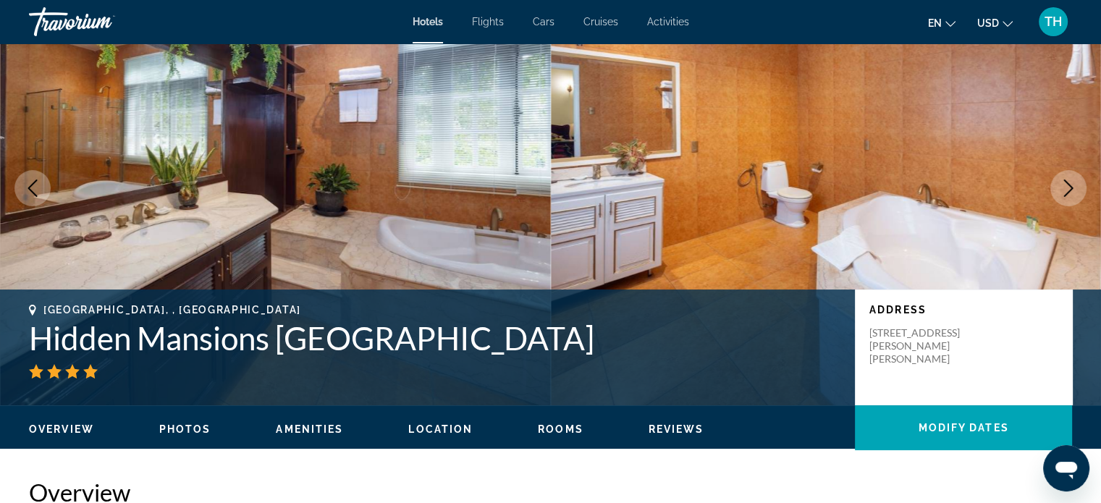
click at [182, 423] on span "Photos" at bounding box center [185, 429] width 52 height 12
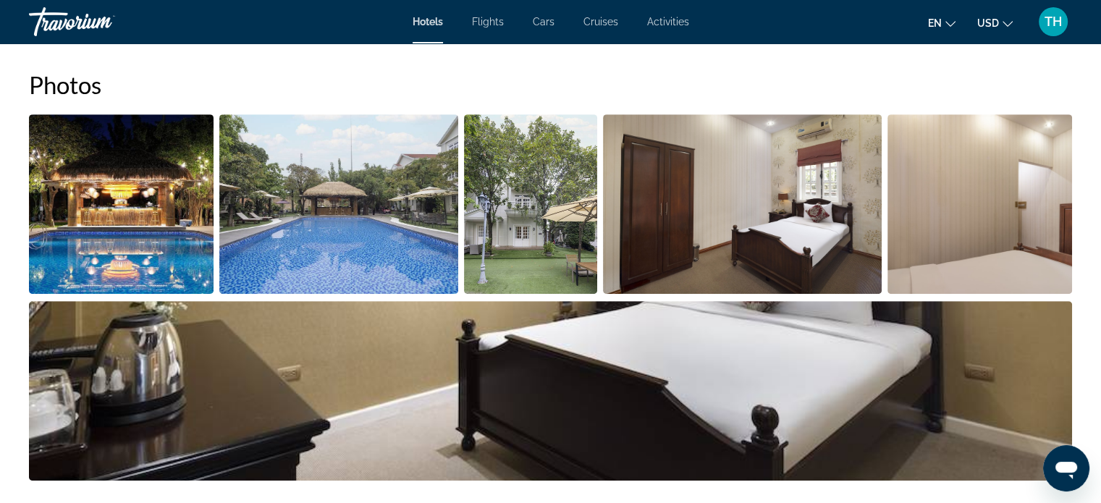
scroll to position [706, 0]
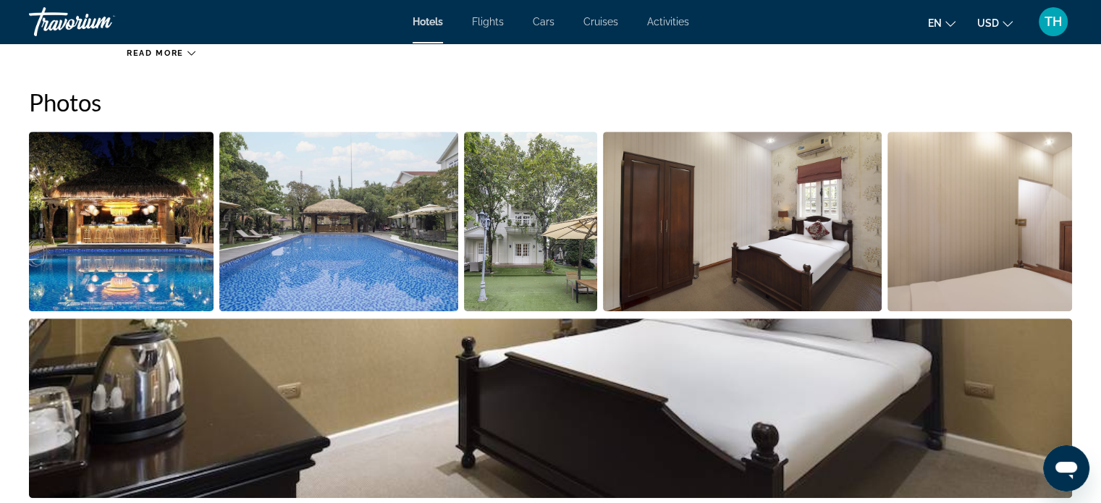
click at [737, 347] on img "Open full-screen image slider" at bounding box center [550, 407] width 1043 height 179
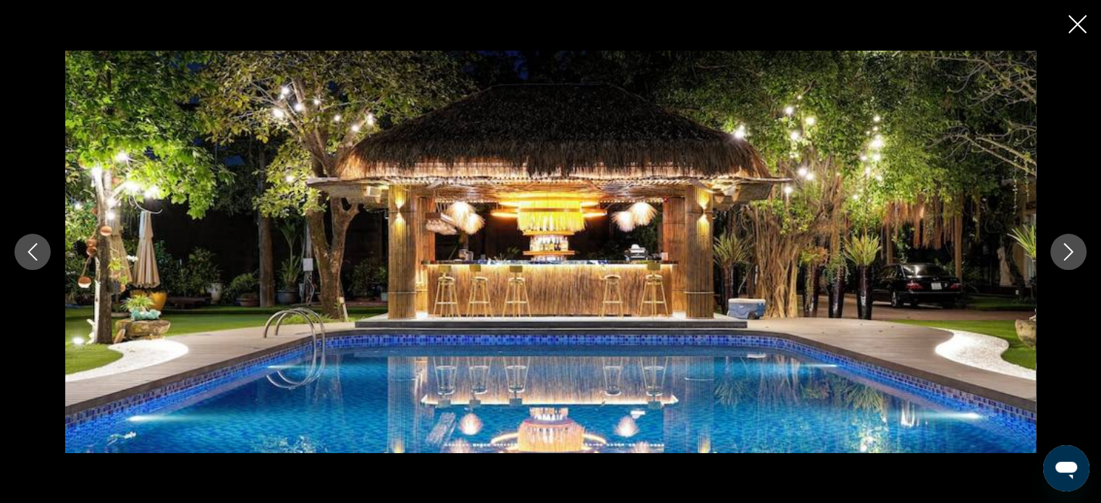
click at [1063, 254] on icon "Next image" at bounding box center [1067, 251] width 17 height 17
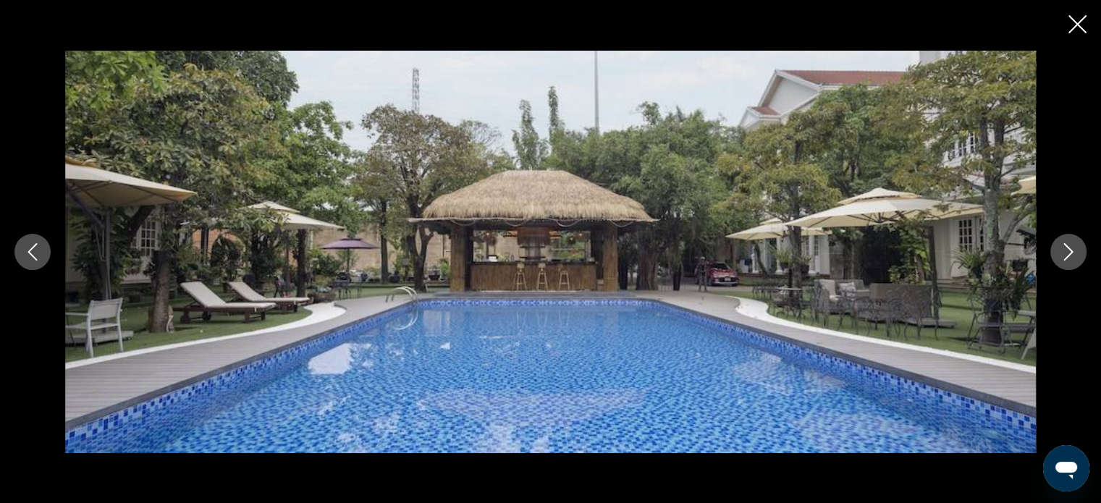
click at [1063, 254] on icon "Next image" at bounding box center [1067, 251] width 17 height 17
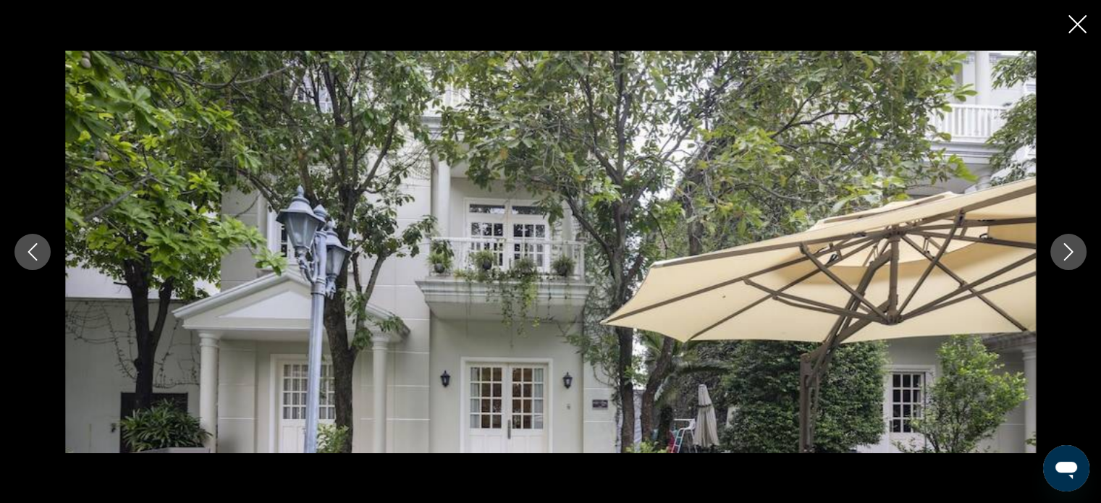
click at [1064, 253] on icon "Next image" at bounding box center [1067, 251] width 17 height 17
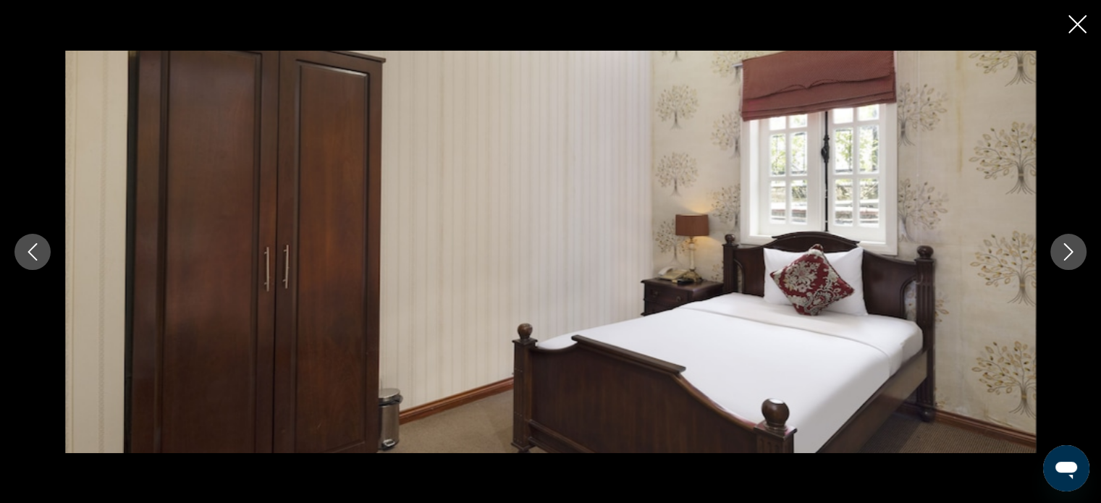
click at [1064, 253] on icon "Next image" at bounding box center [1067, 251] width 17 height 17
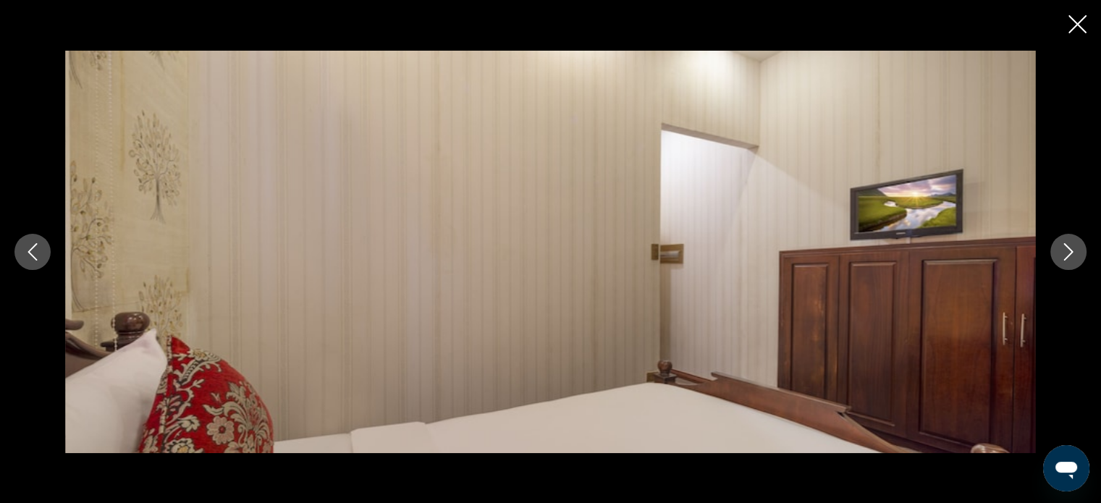
click at [1064, 253] on icon "Next image" at bounding box center [1067, 251] width 17 height 17
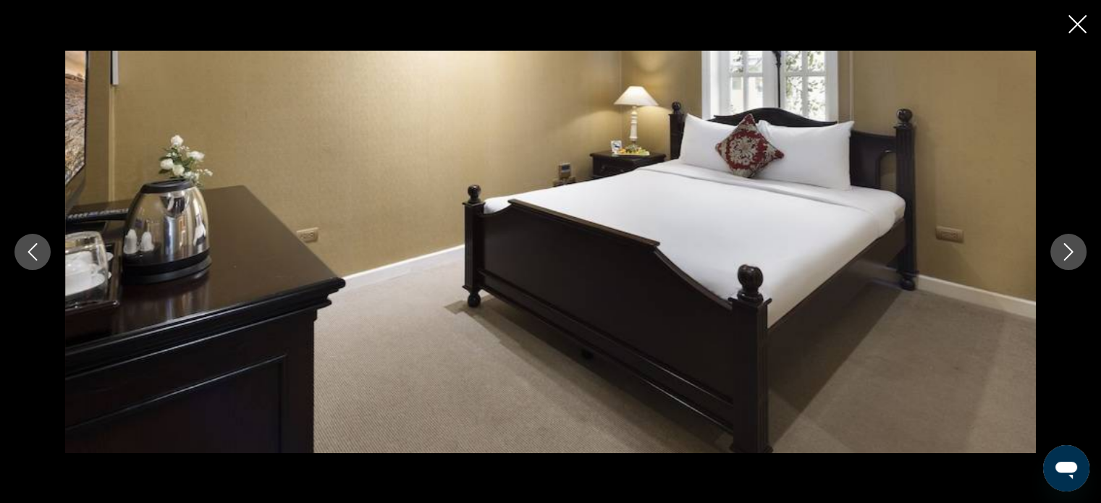
click at [1064, 253] on icon "Next image" at bounding box center [1067, 251] width 17 height 17
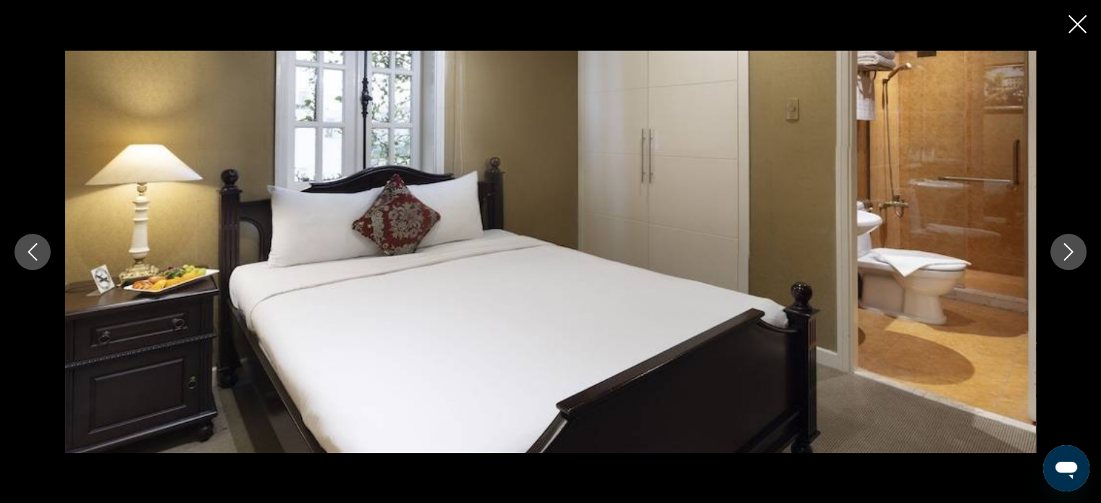
click at [1064, 253] on icon "Next image" at bounding box center [1067, 251] width 17 height 17
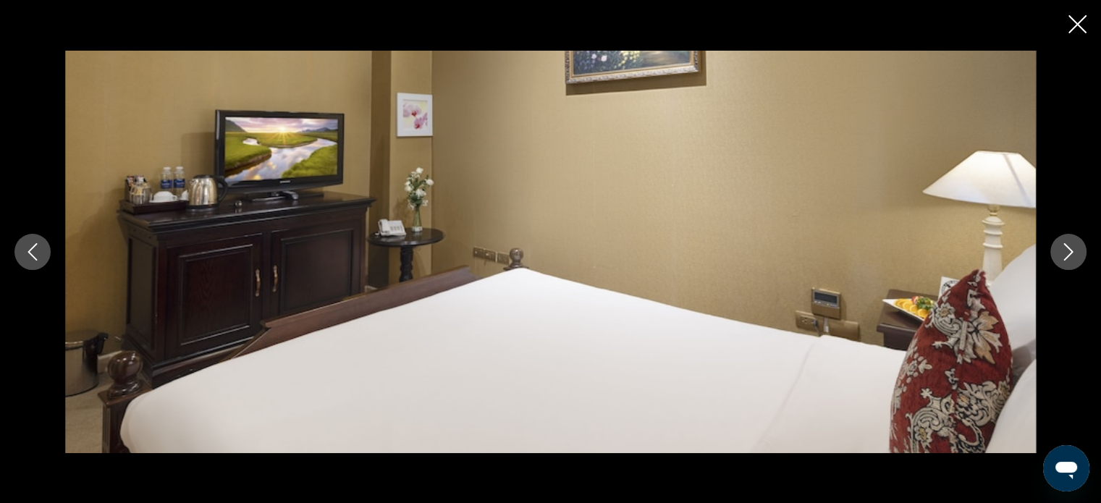
click at [1064, 253] on icon "Next image" at bounding box center [1067, 251] width 17 height 17
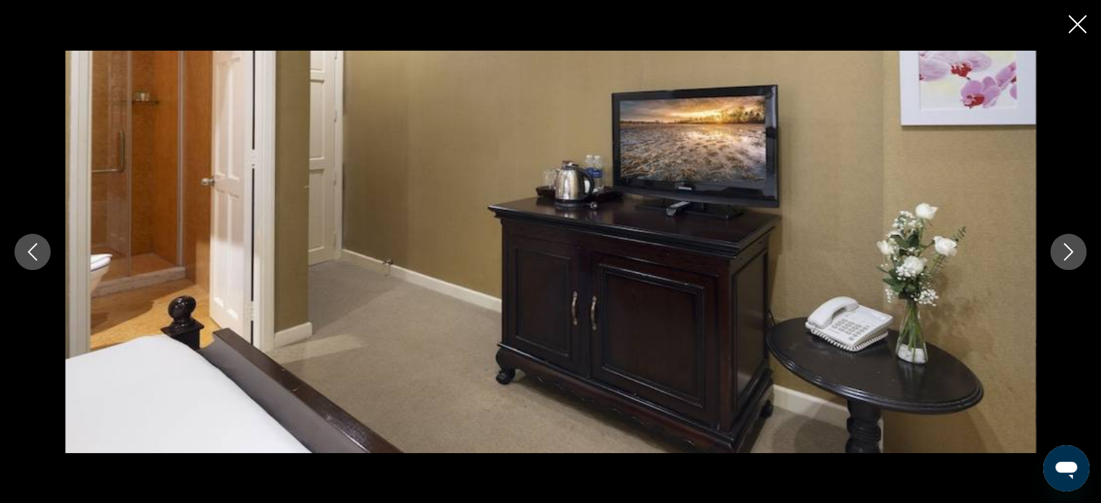
click at [1065, 252] on icon "Next image" at bounding box center [1067, 251] width 17 height 17
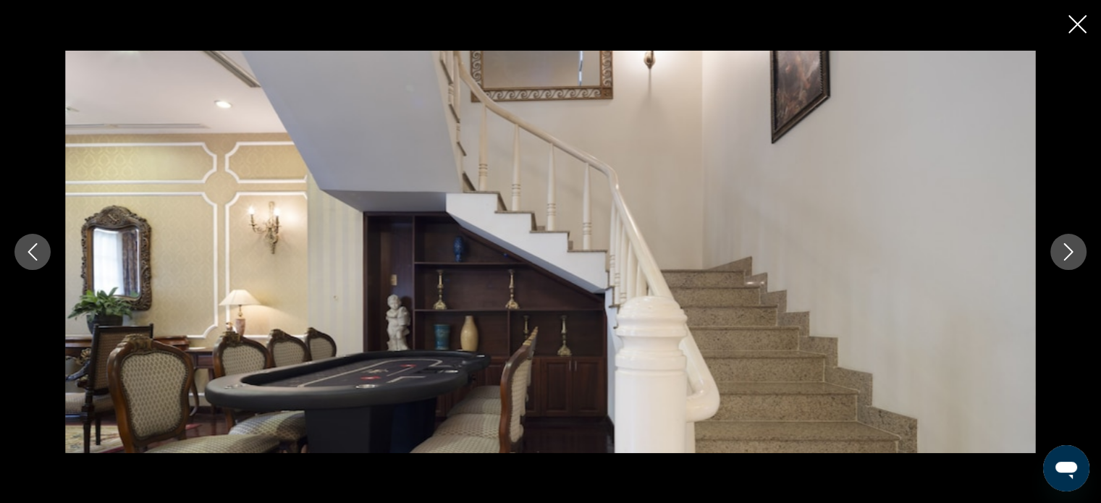
click at [1065, 252] on icon "Next image" at bounding box center [1067, 251] width 17 height 17
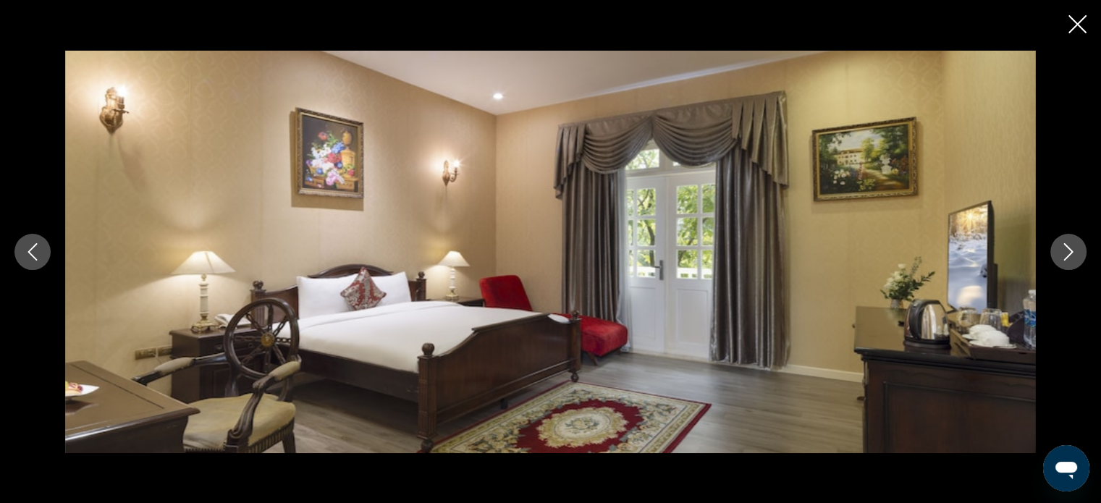
click at [1065, 252] on icon "Next image" at bounding box center [1067, 251] width 17 height 17
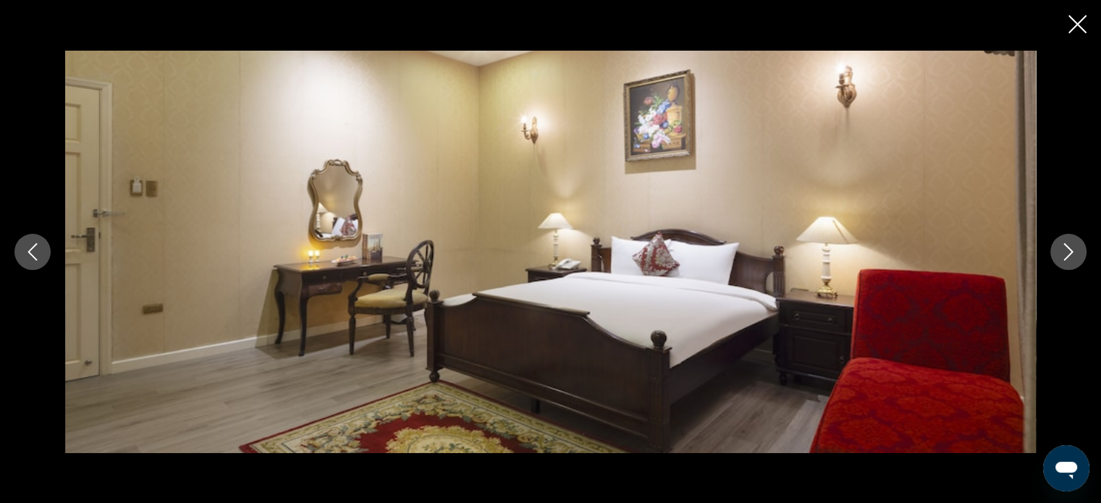
click at [1065, 252] on icon "Next image" at bounding box center [1067, 251] width 17 height 17
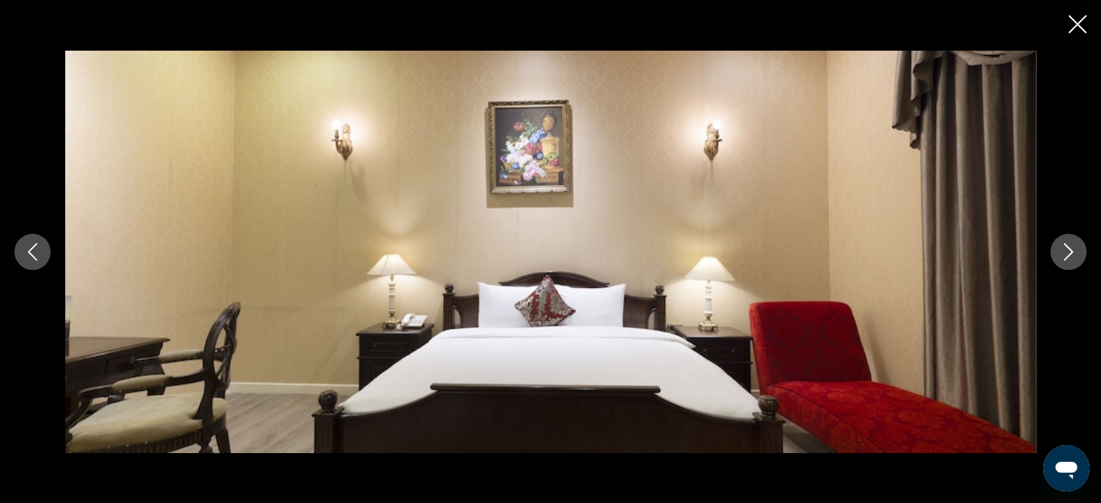
click at [1065, 251] on icon "Next image" at bounding box center [1067, 251] width 17 height 17
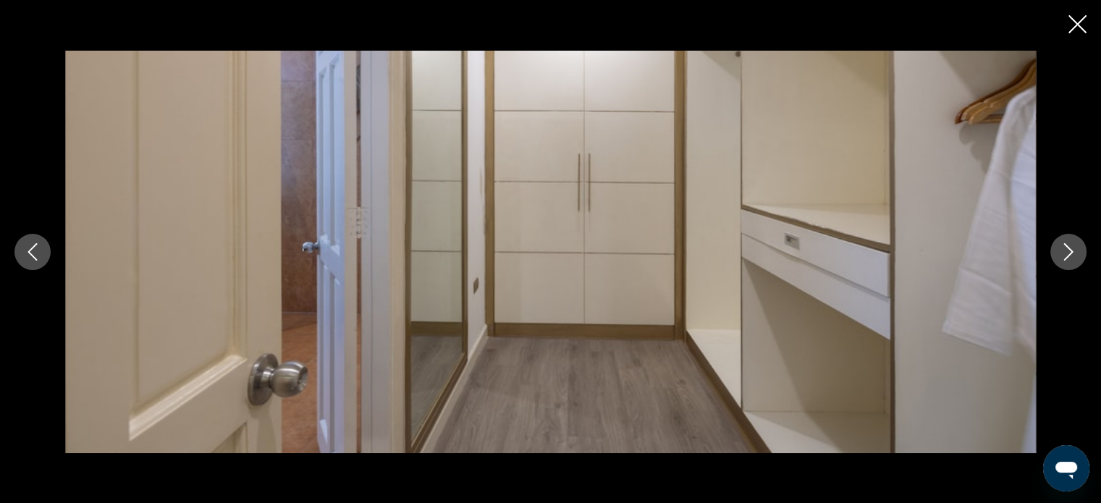
click at [1065, 251] on icon "Next image" at bounding box center [1067, 251] width 17 height 17
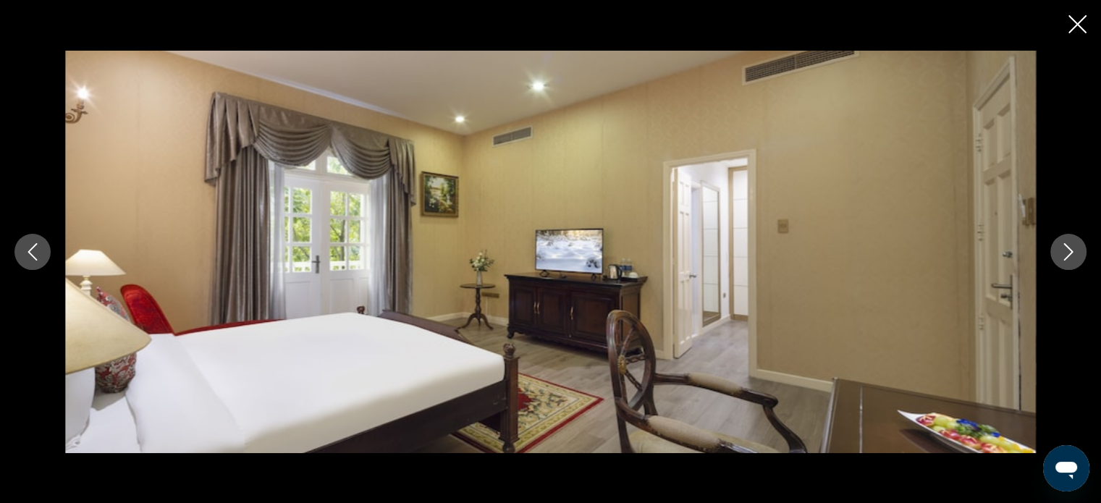
click at [1065, 251] on icon "Next image" at bounding box center [1067, 251] width 17 height 17
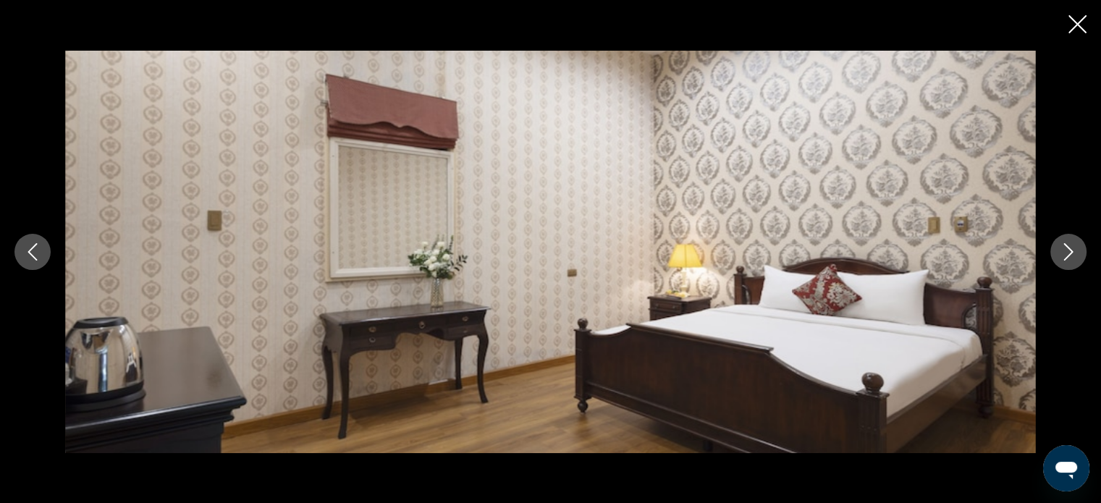
click at [1067, 250] on icon "Next image" at bounding box center [1067, 251] width 17 height 17
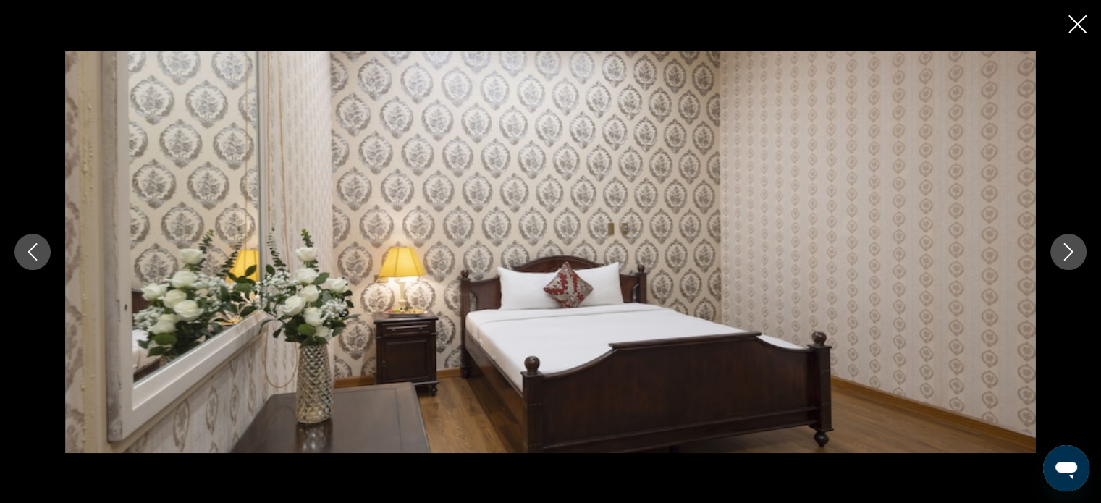
click at [1067, 250] on icon "Next image" at bounding box center [1067, 251] width 17 height 17
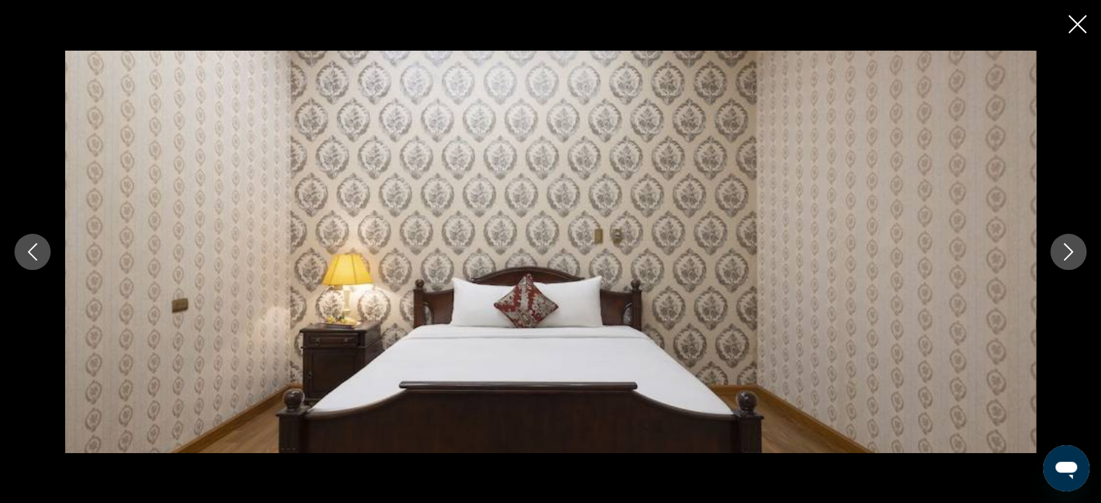
click at [1067, 250] on icon "Next image" at bounding box center [1067, 251] width 17 height 17
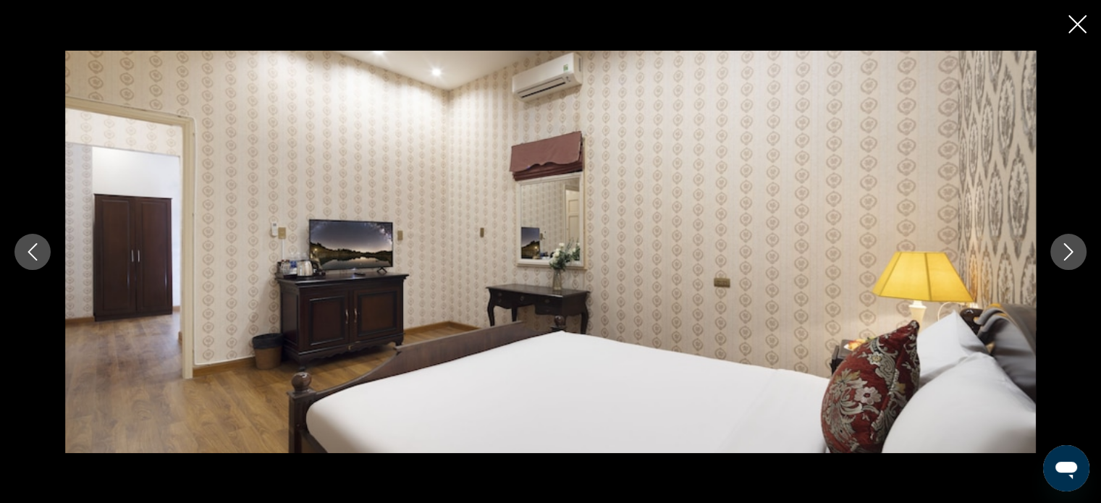
click at [1067, 250] on icon "Next image" at bounding box center [1067, 251] width 17 height 17
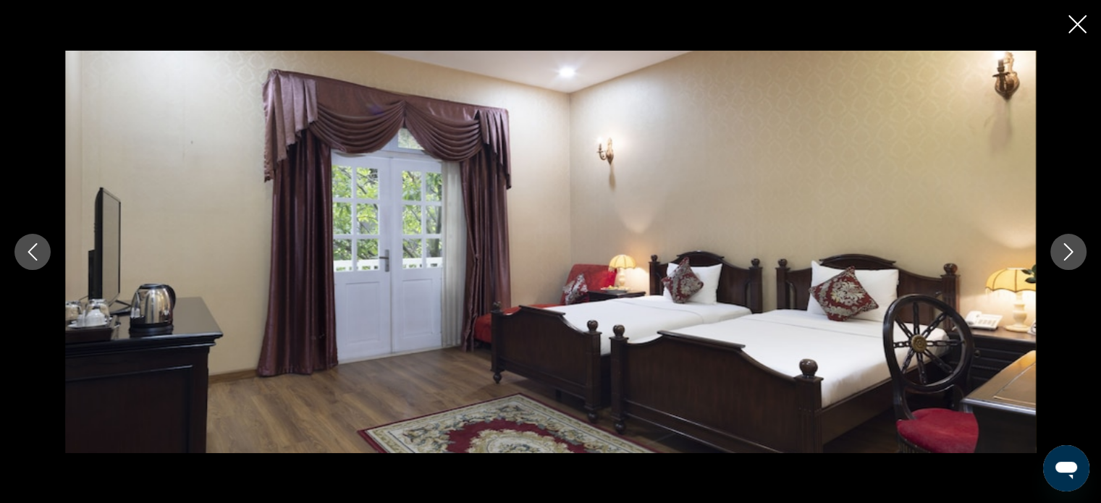
click at [1067, 250] on icon "Next image" at bounding box center [1067, 251] width 17 height 17
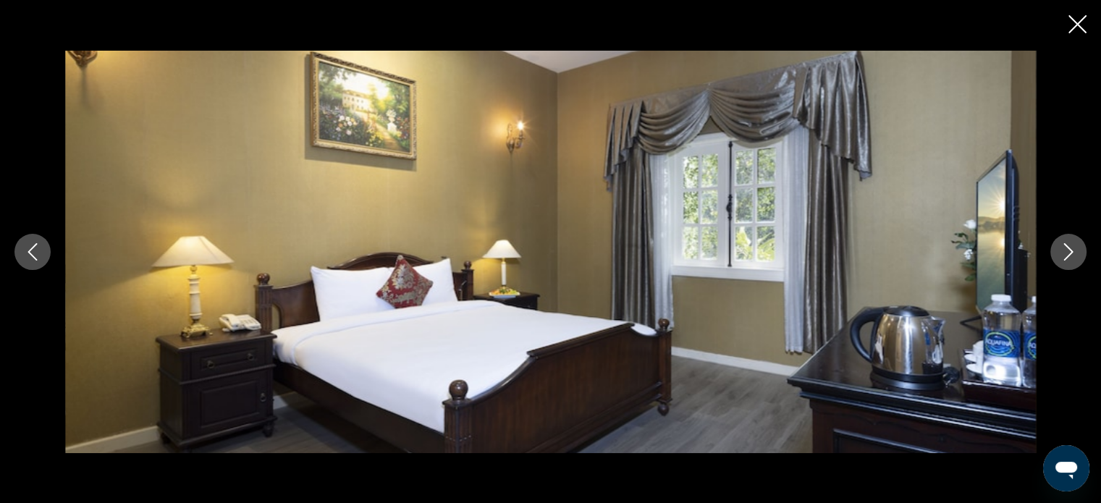
click at [1067, 250] on icon "Next image" at bounding box center [1067, 251] width 17 height 17
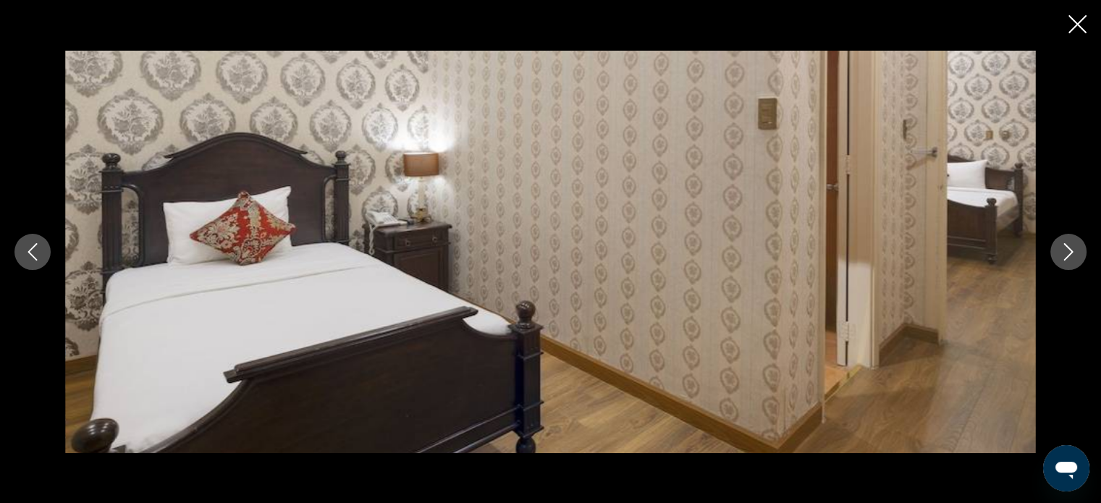
click at [1067, 251] on icon "Next image" at bounding box center [1067, 251] width 17 height 17
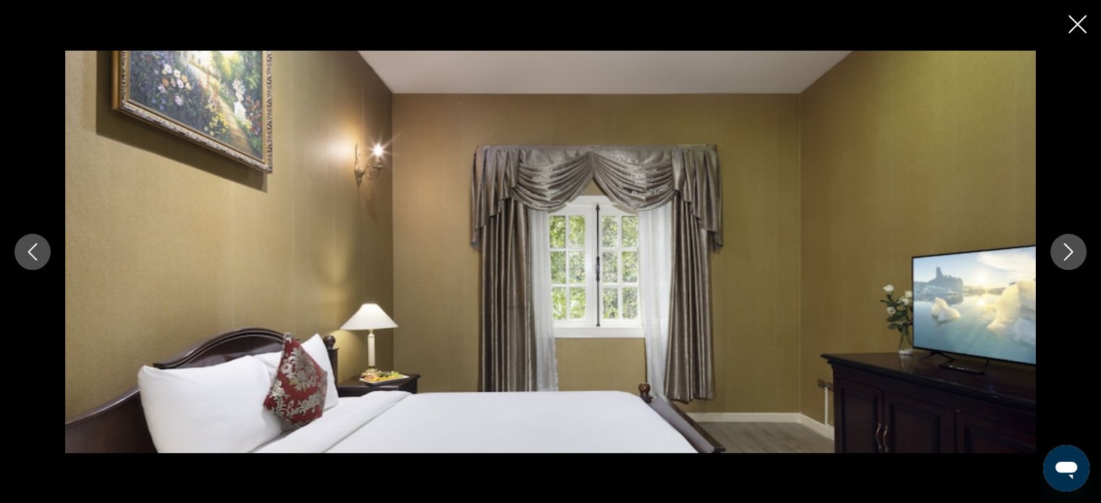
click at [1068, 254] on icon "Next image" at bounding box center [1068, 251] width 9 height 17
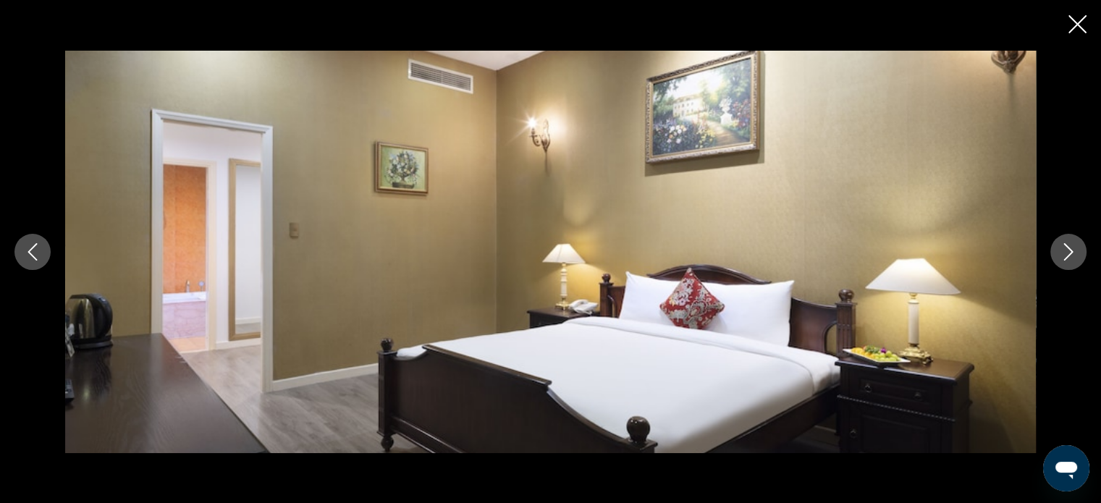
click at [1068, 254] on icon "Next image" at bounding box center [1068, 251] width 9 height 17
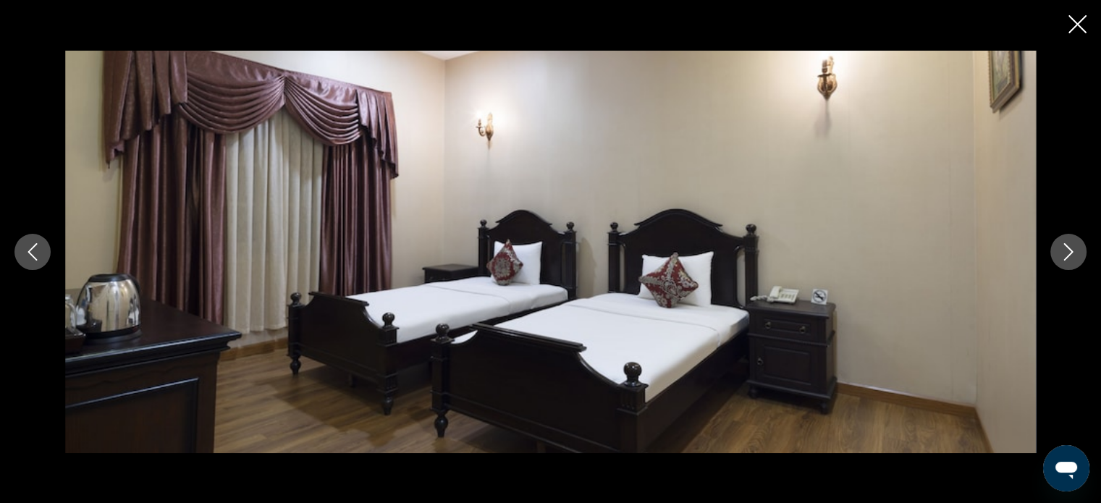
click at [1068, 254] on icon "Next image" at bounding box center [1068, 251] width 9 height 17
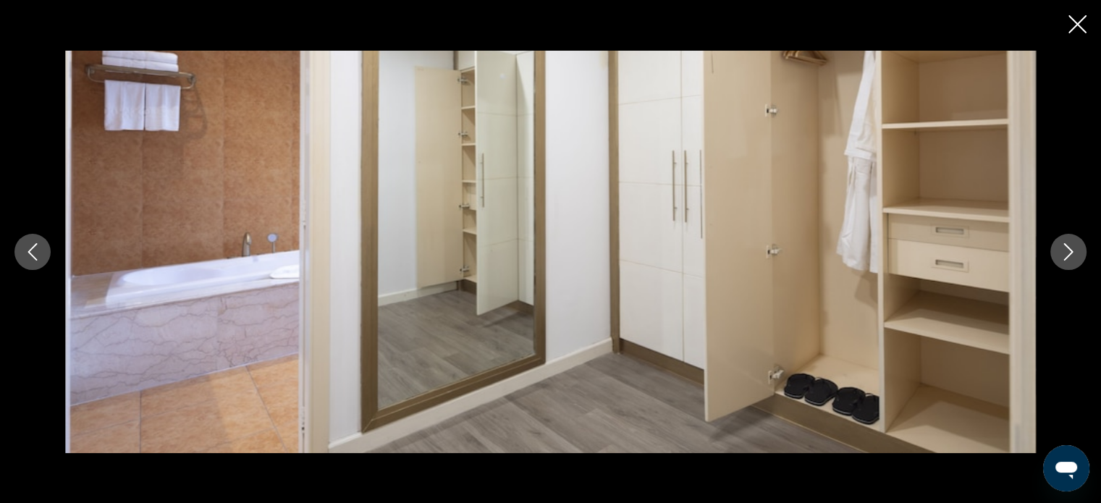
click at [1068, 254] on icon "Next image" at bounding box center [1068, 251] width 9 height 17
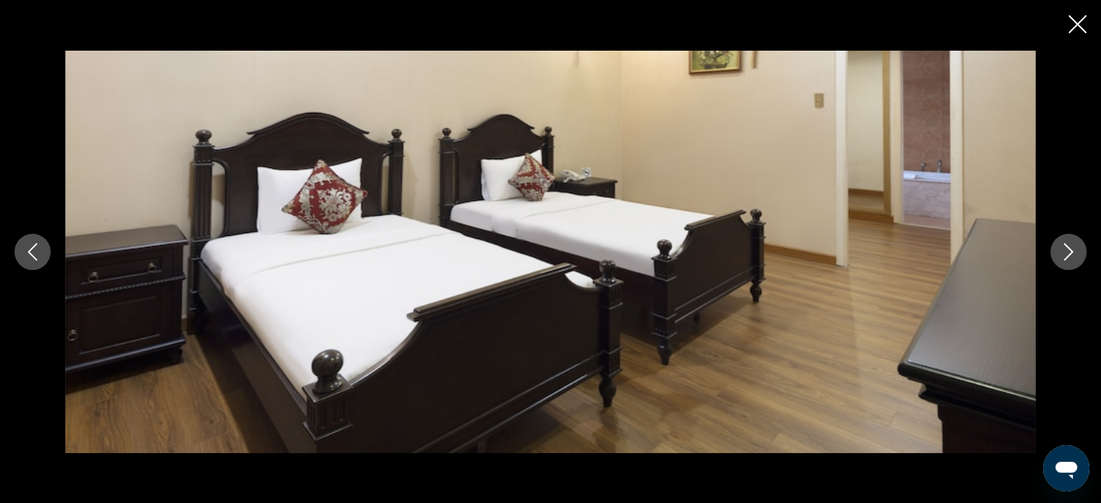
click at [1068, 254] on icon "Next image" at bounding box center [1068, 251] width 9 height 17
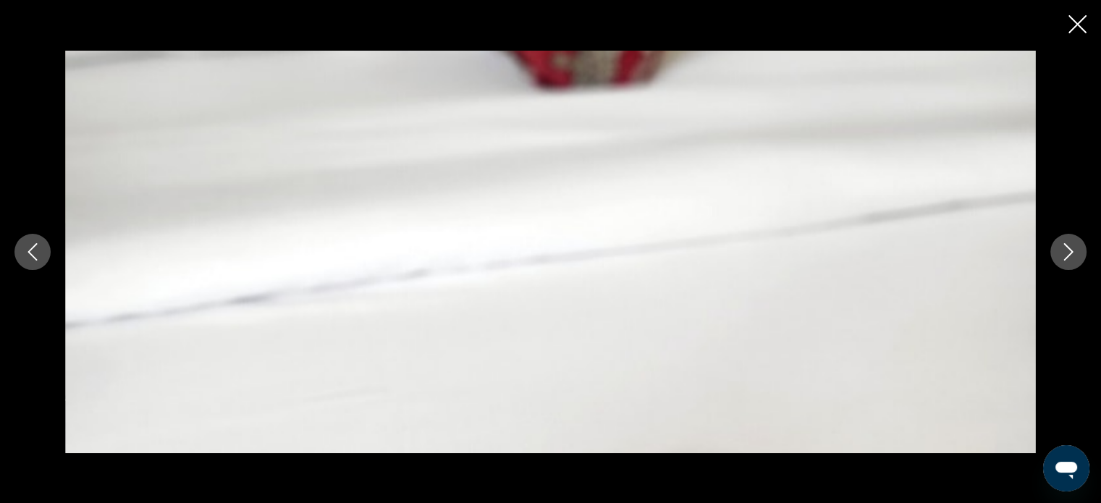
click at [1068, 253] on icon "Next image" at bounding box center [1067, 251] width 17 height 17
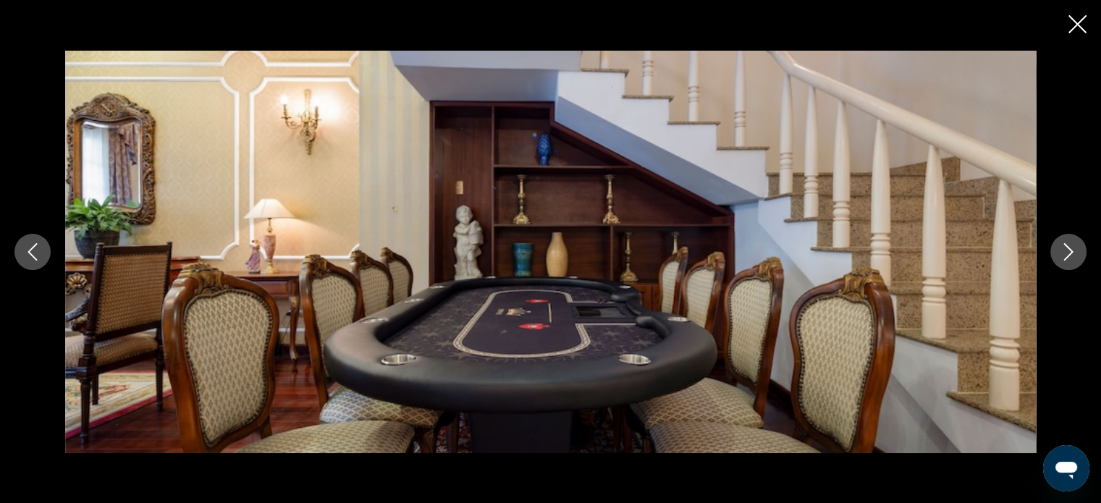
click at [1068, 253] on icon "Next image" at bounding box center [1067, 251] width 17 height 17
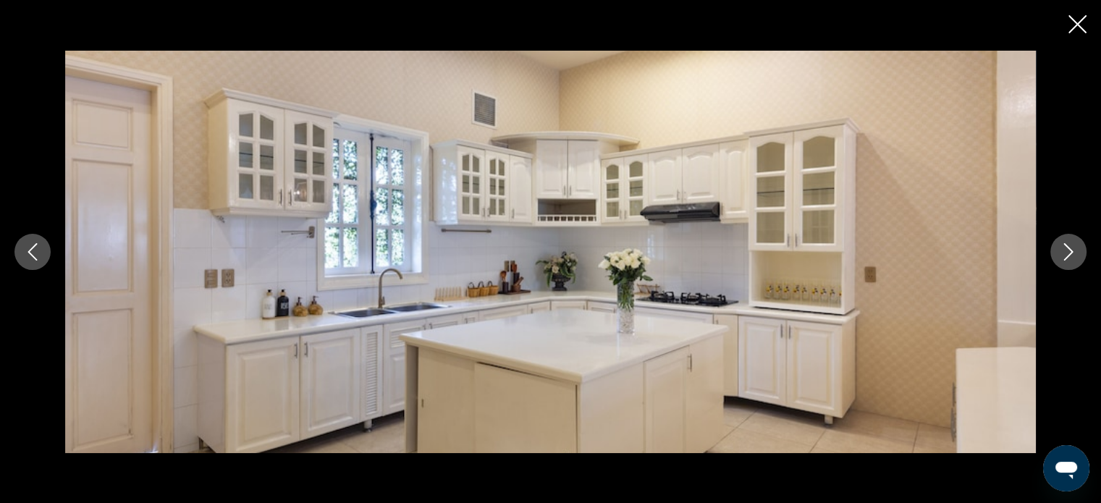
click at [1068, 253] on icon "Next image" at bounding box center [1067, 251] width 17 height 17
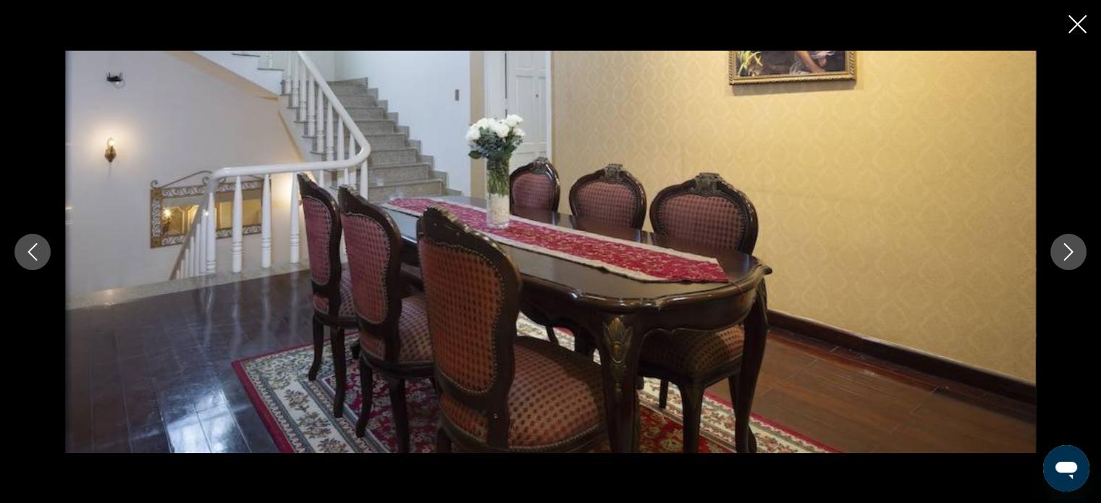
click at [1070, 253] on icon "Next image" at bounding box center [1068, 251] width 9 height 17
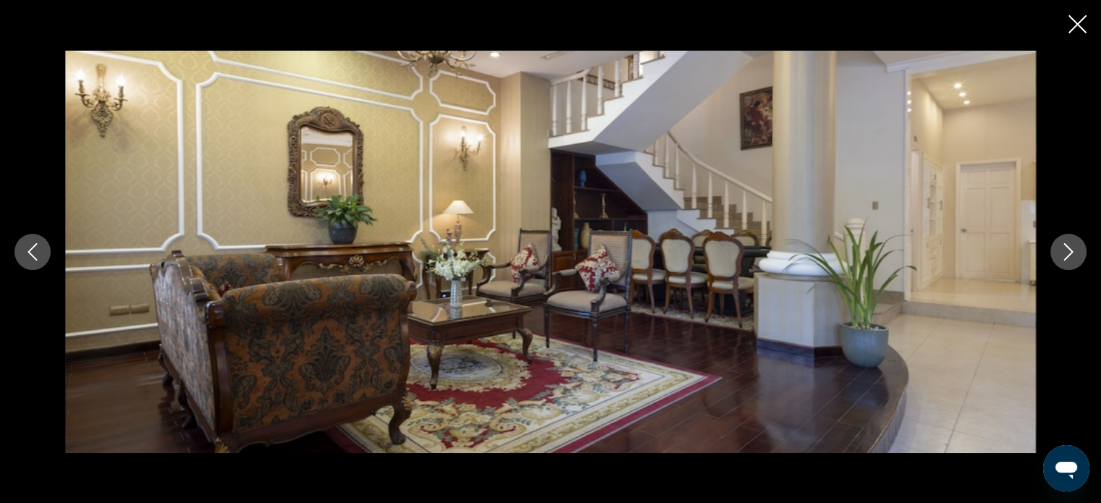
click at [1070, 253] on icon "Next image" at bounding box center [1068, 251] width 9 height 17
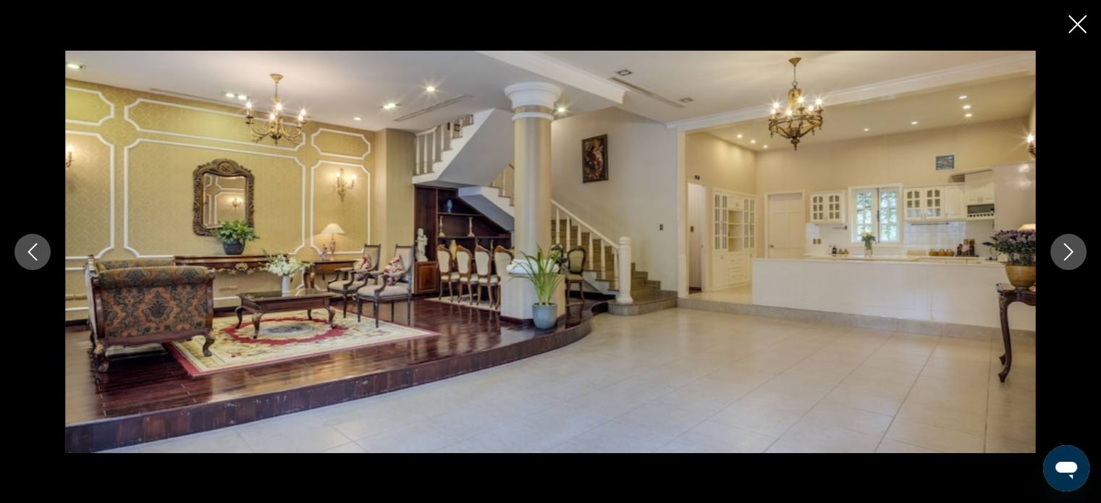
click at [1070, 254] on icon "Next image" at bounding box center [1068, 251] width 9 height 17
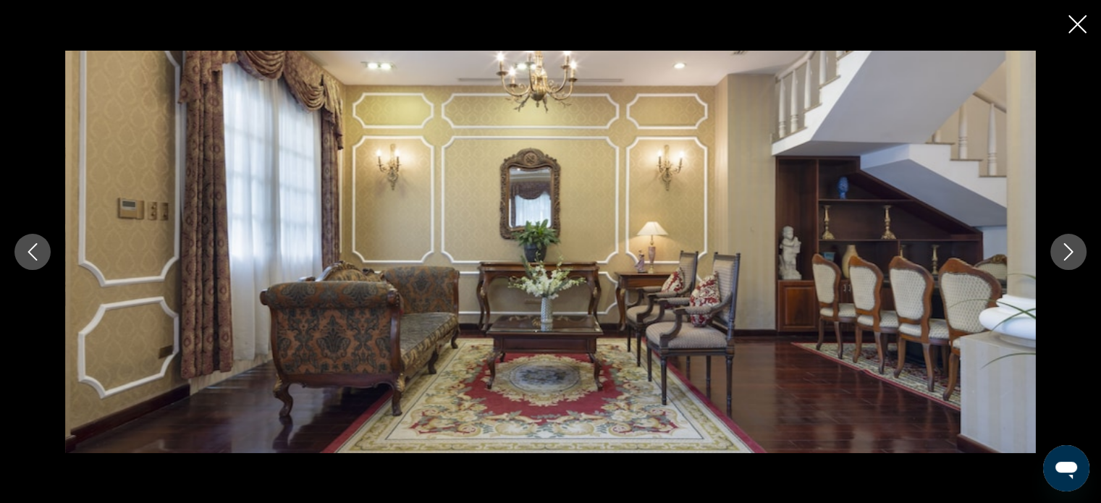
click at [1070, 254] on icon "Next image" at bounding box center [1068, 251] width 9 height 17
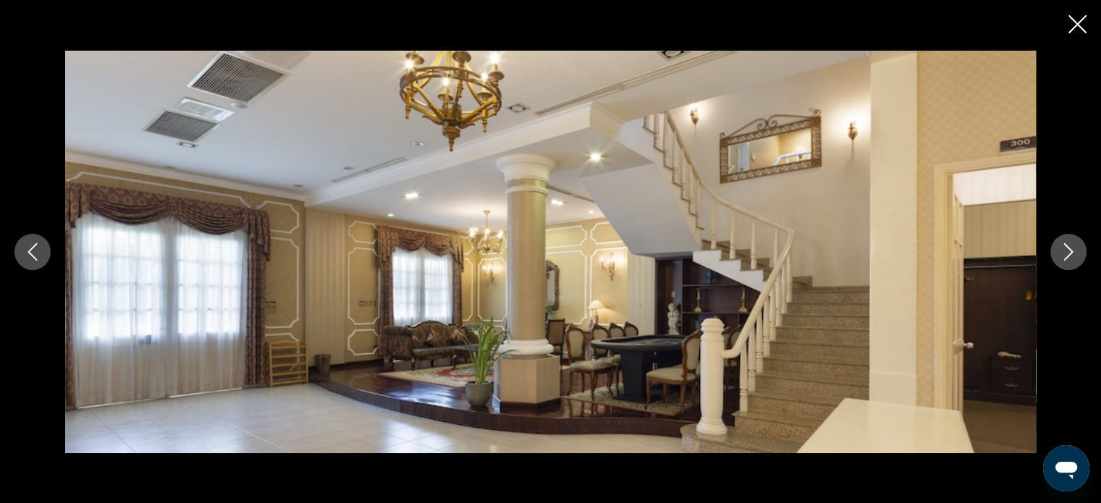
click at [1071, 254] on icon "Next image" at bounding box center [1067, 251] width 17 height 17
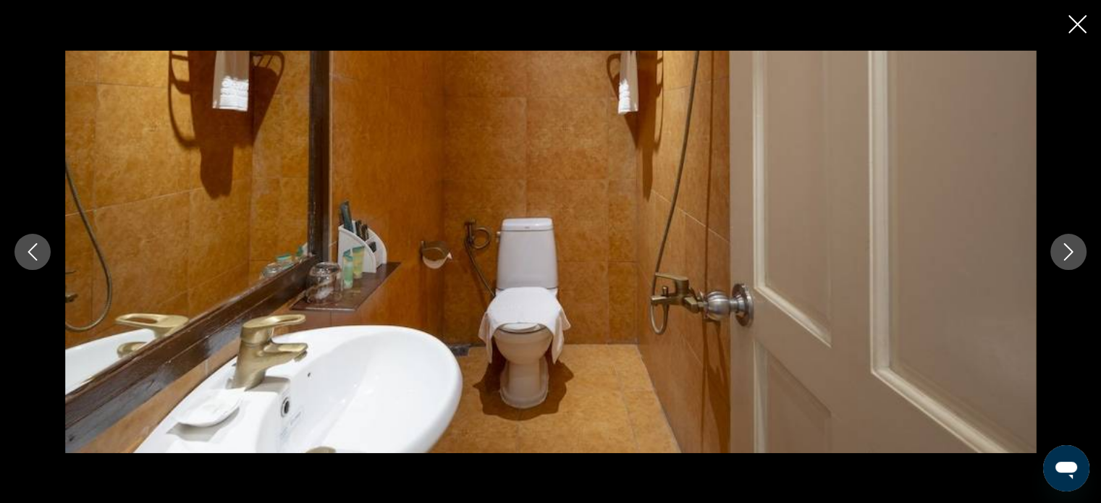
click at [1071, 254] on icon "Next image" at bounding box center [1067, 251] width 17 height 17
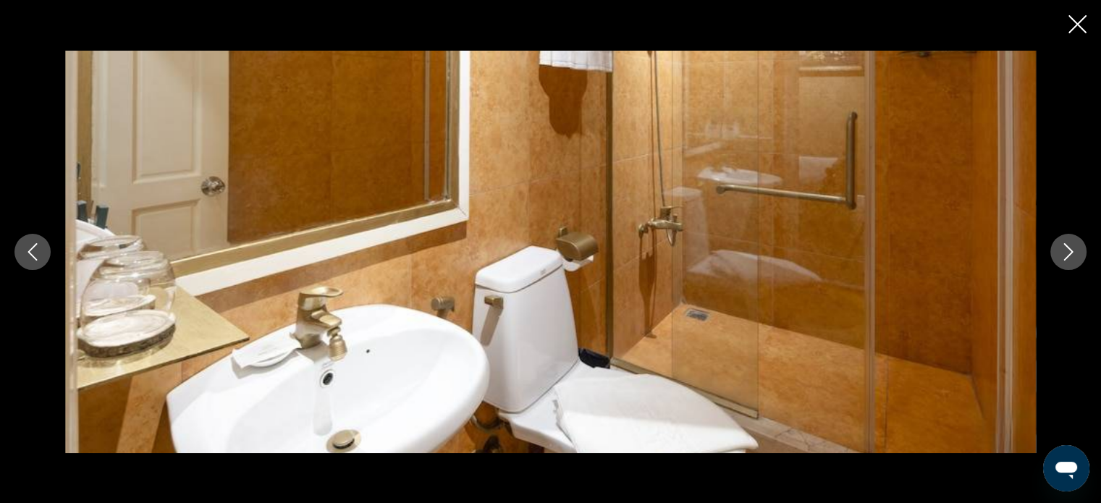
click at [1071, 254] on icon "Next image" at bounding box center [1067, 251] width 17 height 17
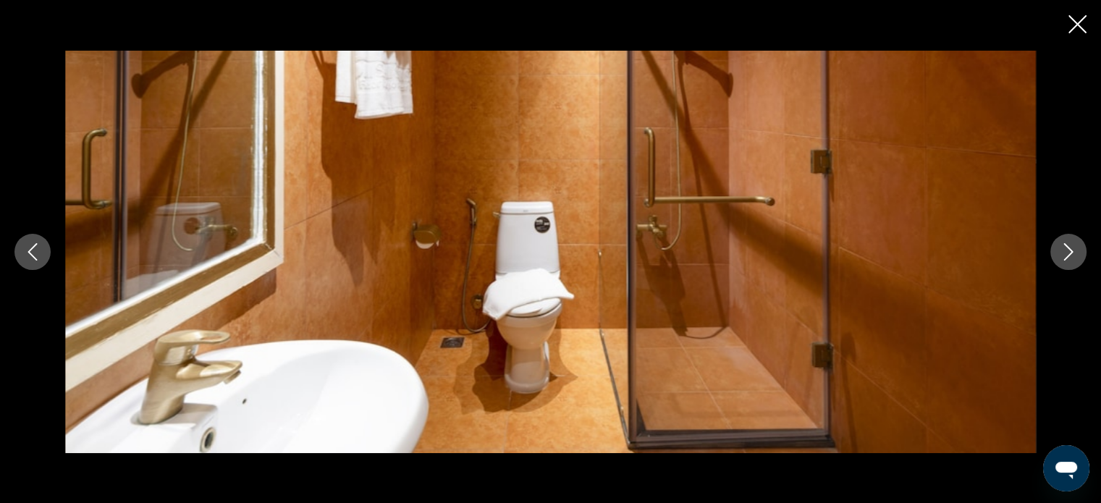
click at [1071, 252] on icon "Next image" at bounding box center [1068, 251] width 9 height 17
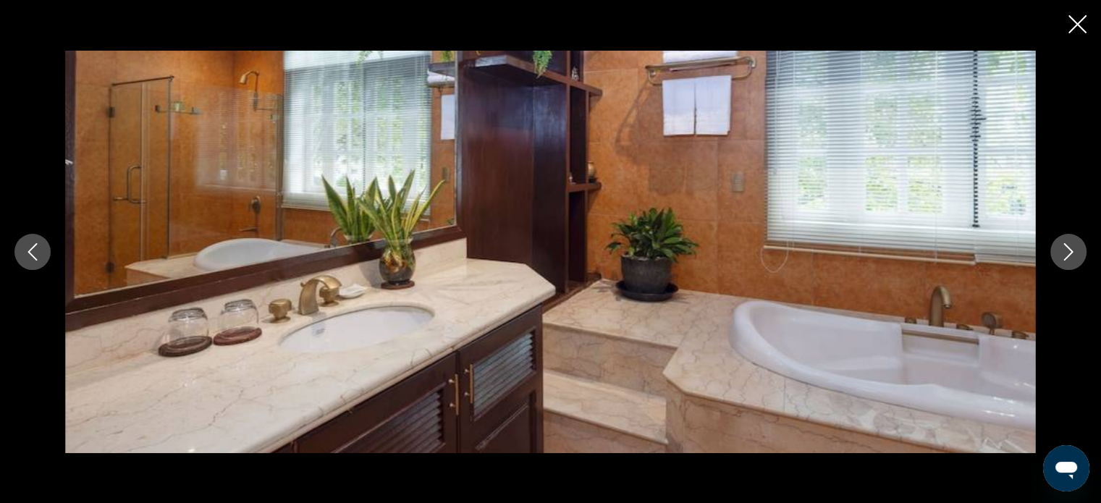
click at [1071, 253] on icon "Next image" at bounding box center [1068, 251] width 9 height 17
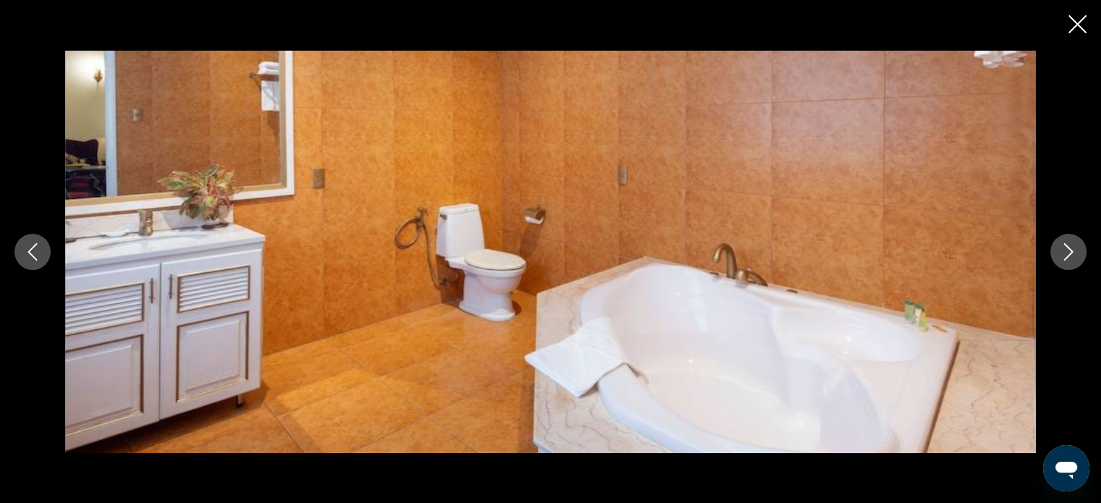
click at [1071, 253] on icon "Next image" at bounding box center [1068, 251] width 9 height 17
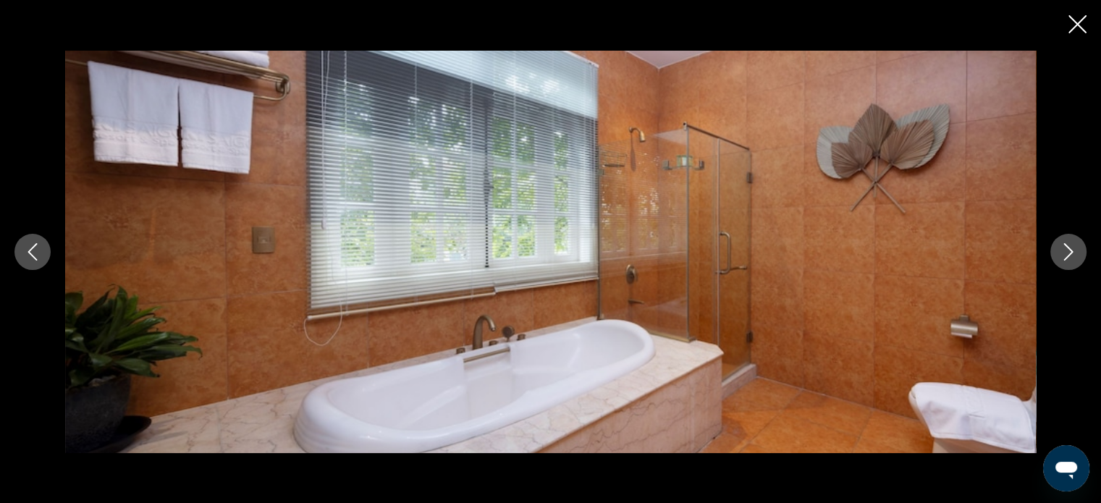
click at [1071, 253] on icon "Next image" at bounding box center [1068, 251] width 9 height 17
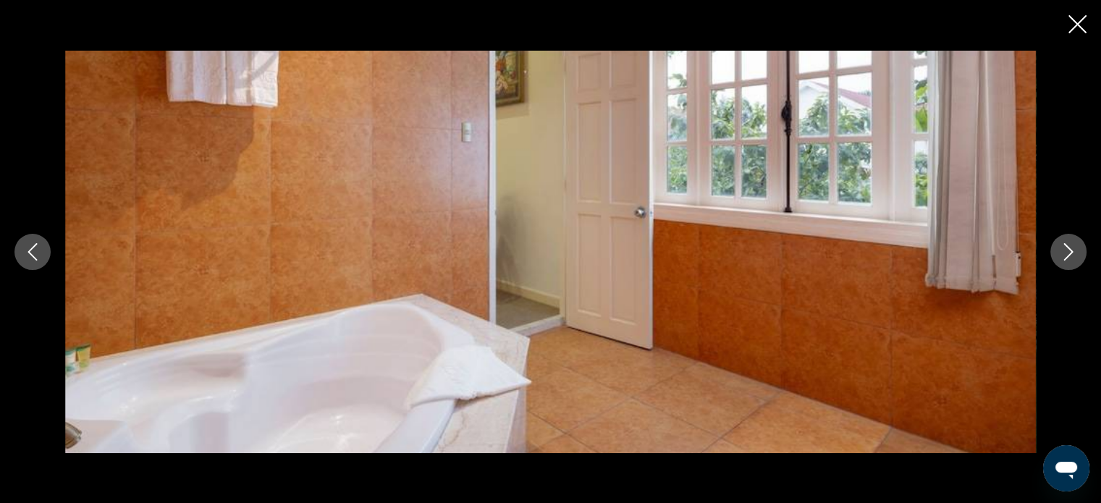
click at [1071, 253] on icon "Next image" at bounding box center [1068, 251] width 9 height 17
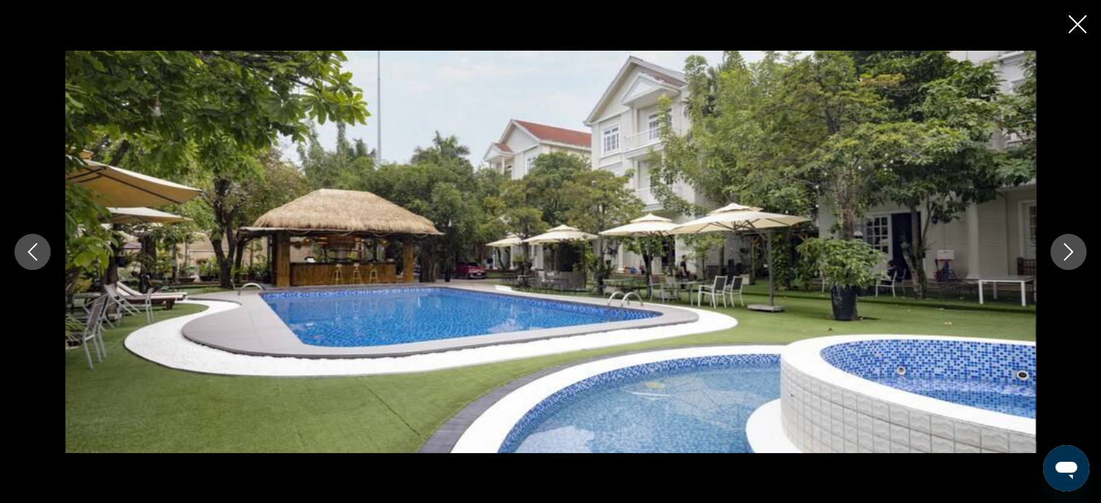
click at [1071, 253] on icon "Next image" at bounding box center [1068, 251] width 9 height 17
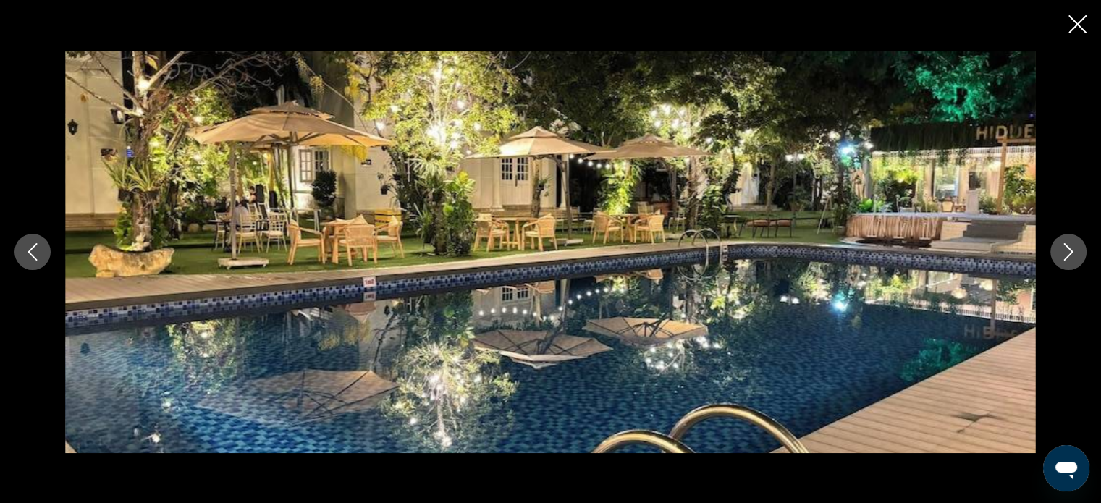
click at [1069, 251] on icon "Next image" at bounding box center [1067, 251] width 17 height 17
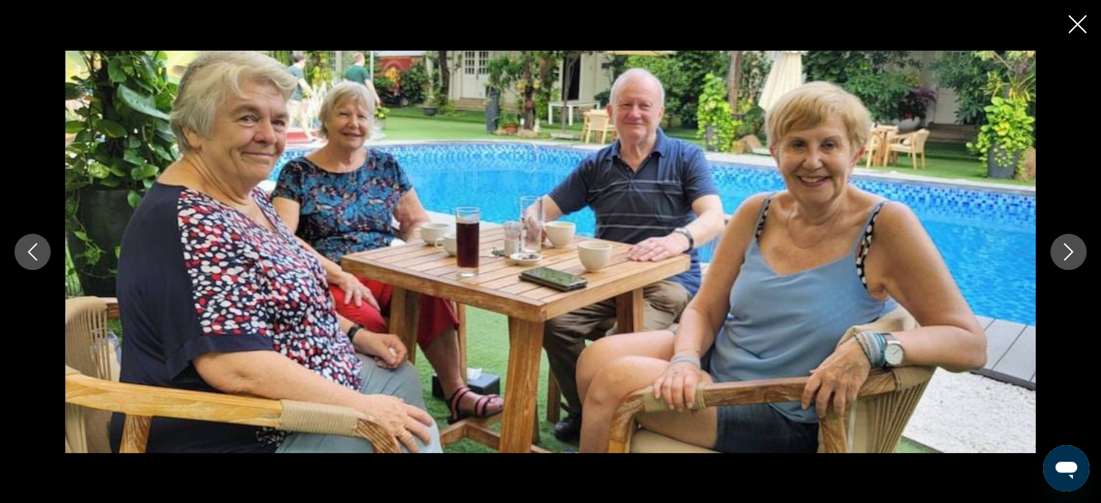
click at [1069, 251] on icon "Next image" at bounding box center [1067, 251] width 17 height 17
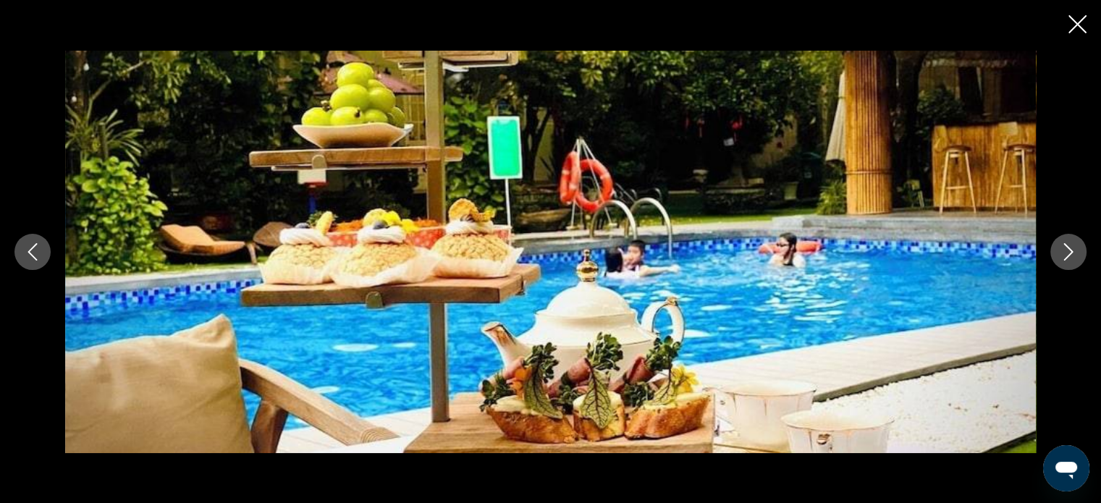
click at [1070, 250] on icon "Next image" at bounding box center [1067, 251] width 17 height 17
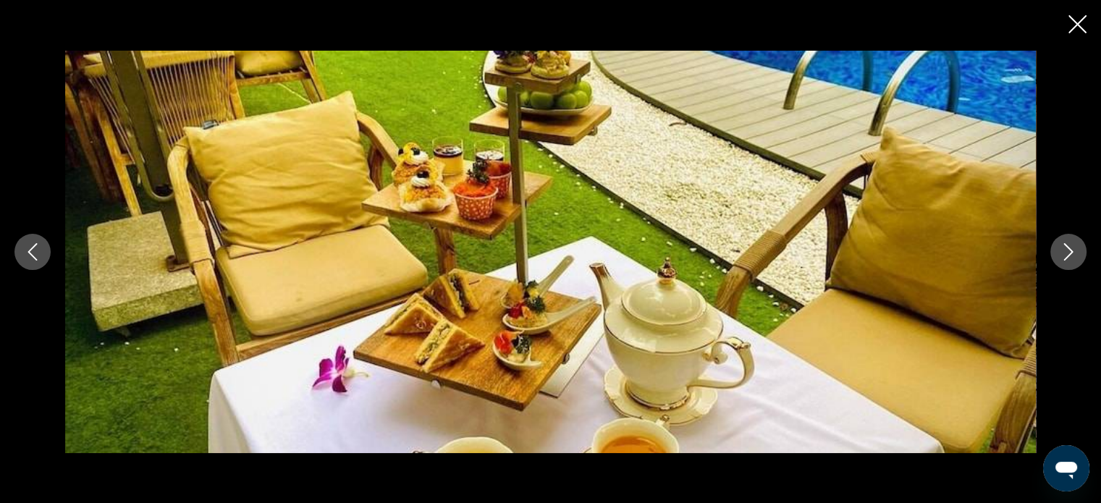
click at [1070, 250] on icon "Next image" at bounding box center [1067, 251] width 17 height 17
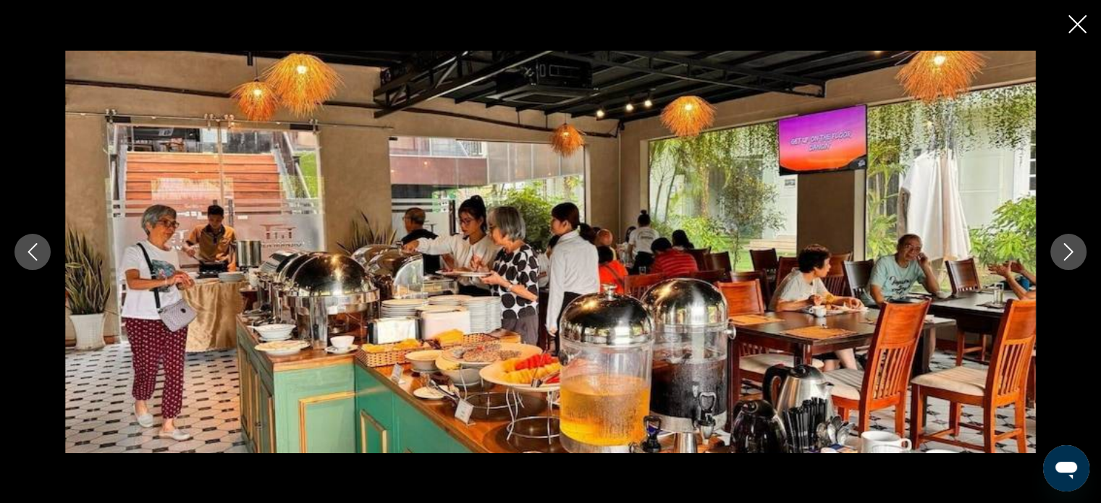
click at [1070, 250] on icon "Next image" at bounding box center [1067, 251] width 17 height 17
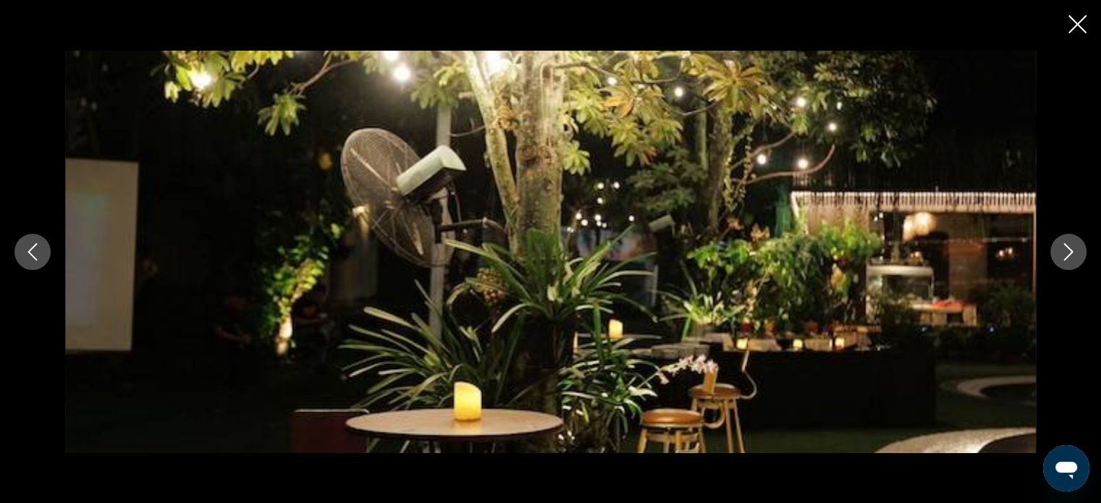
click at [1070, 250] on icon "Next image" at bounding box center [1067, 251] width 17 height 17
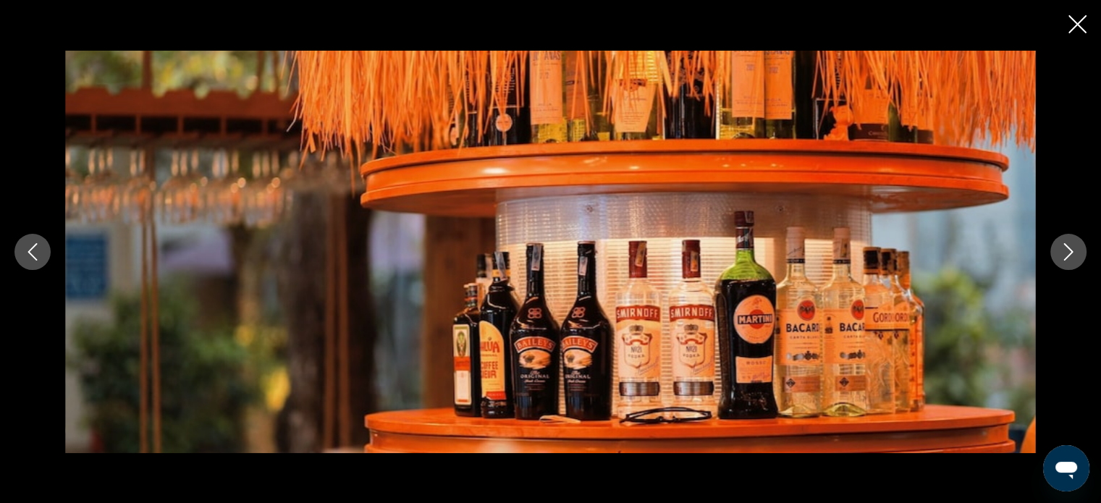
click at [1070, 250] on icon "Next image" at bounding box center [1067, 251] width 17 height 17
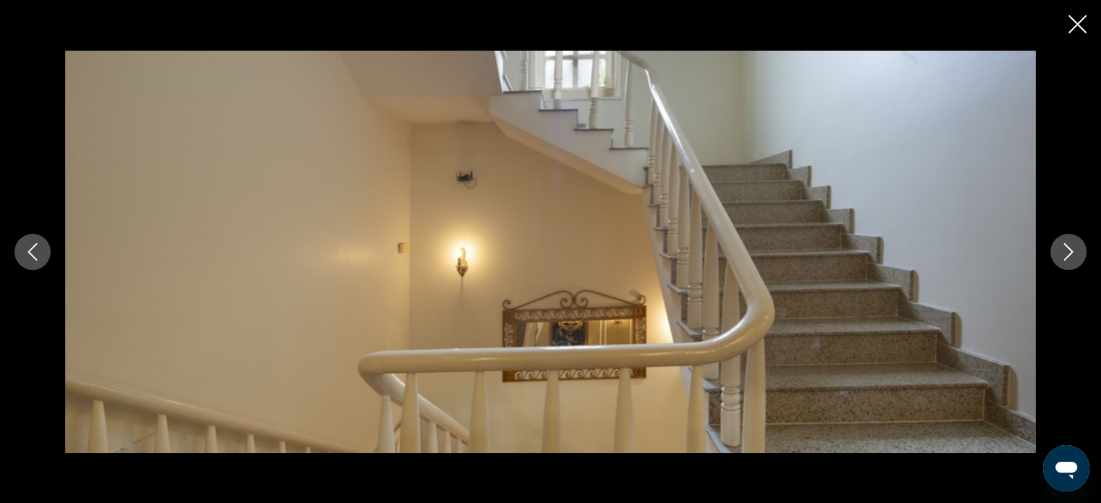
click at [1070, 250] on icon "Next image" at bounding box center [1067, 251] width 17 height 17
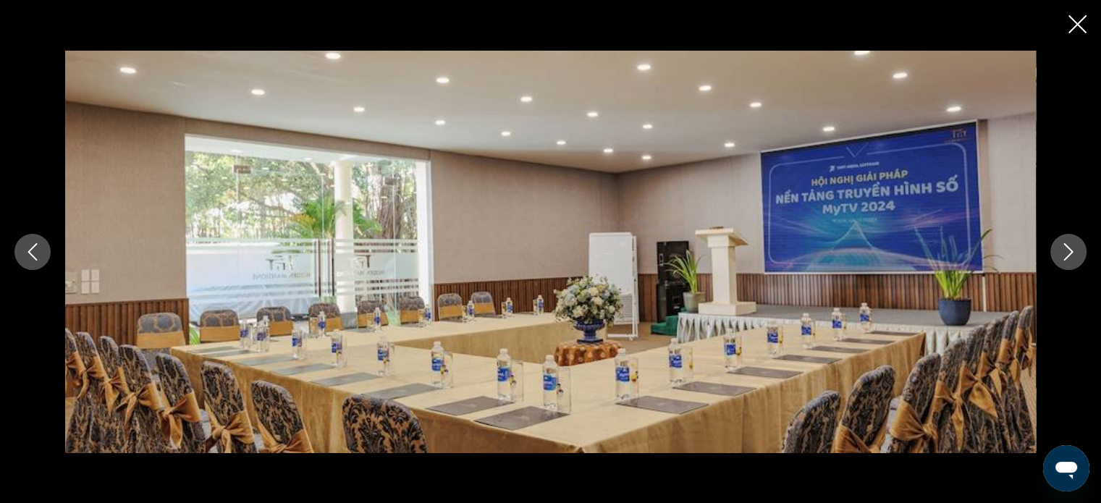
click at [1070, 250] on icon "Next image" at bounding box center [1067, 251] width 17 height 17
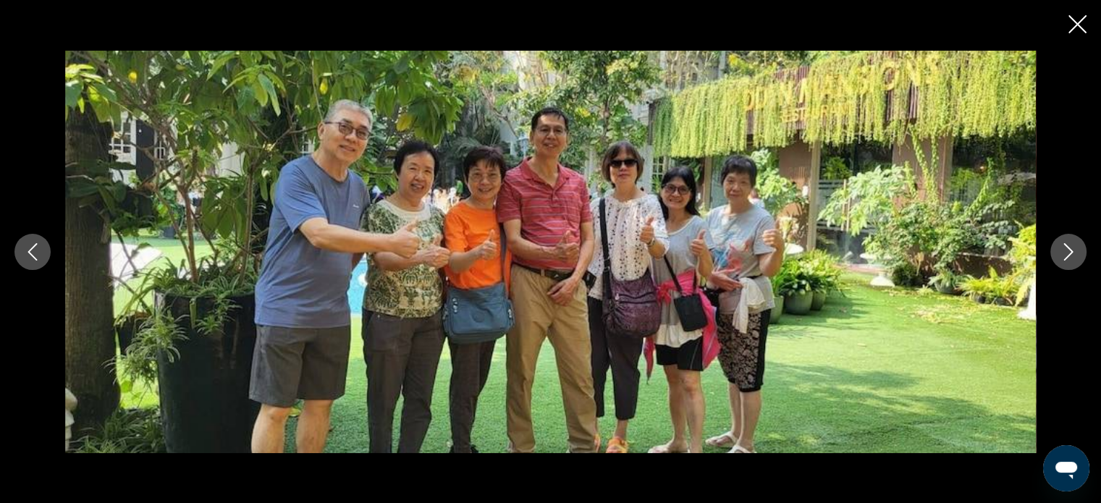
click at [1070, 250] on icon "Next image" at bounding box center [1067, 251] width 17 height 17
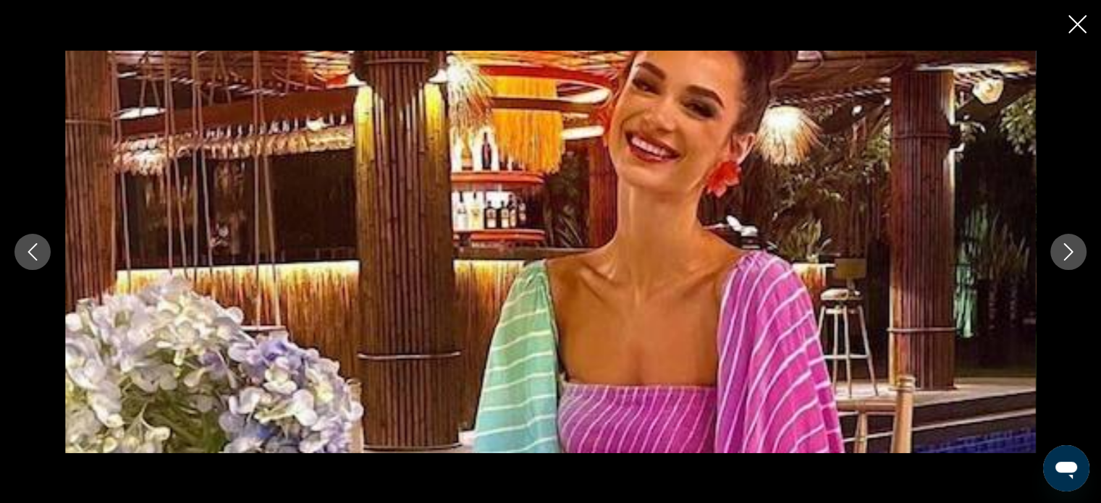
click at [1070, 250] on icon "Next image" at bounding box center [1067, 251] width 17 height 17
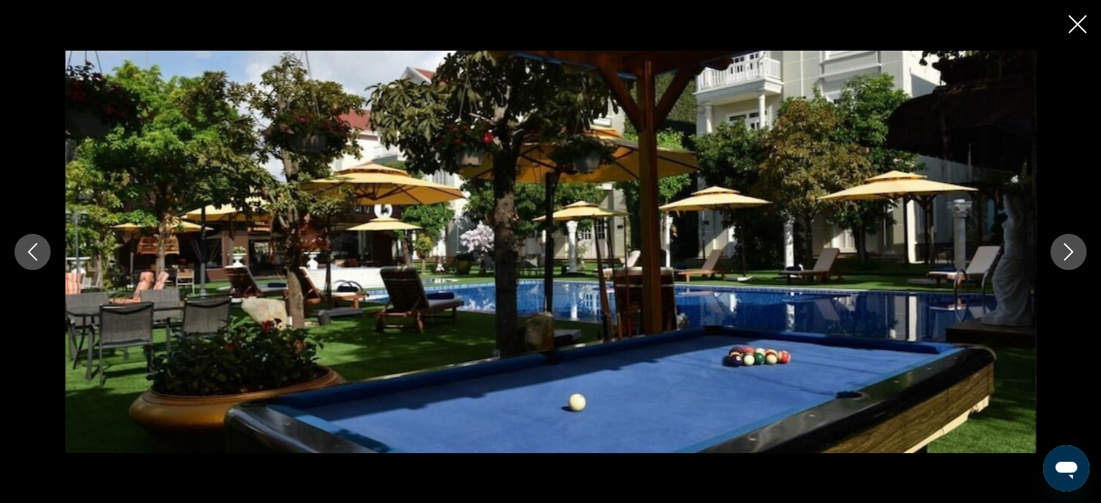
click at [1070, 250] on icon "Next image" at bounding box center [1067, 251] width 17 height 17
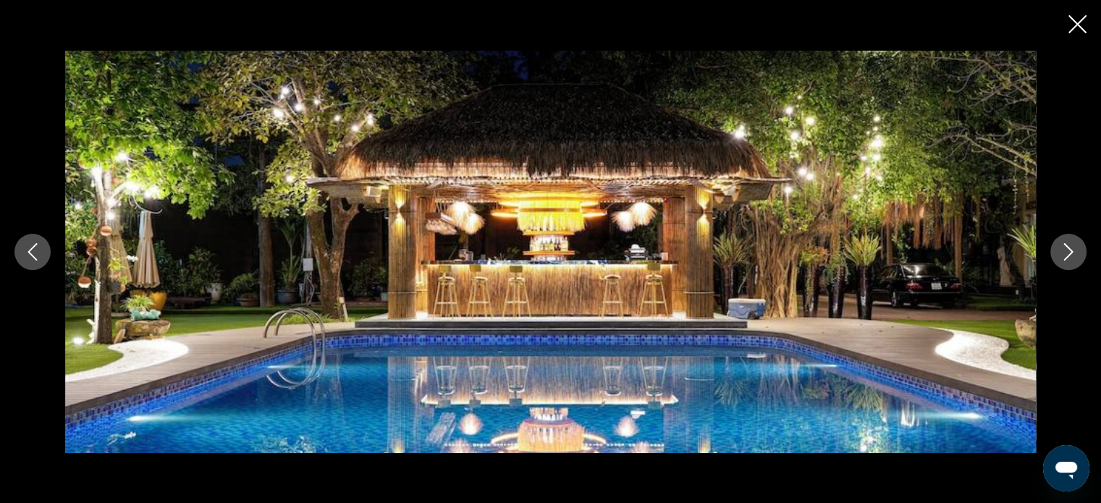
click at [1070, 250] on icon "Next image" at bounding box center [1067, 251] width 17 height 17
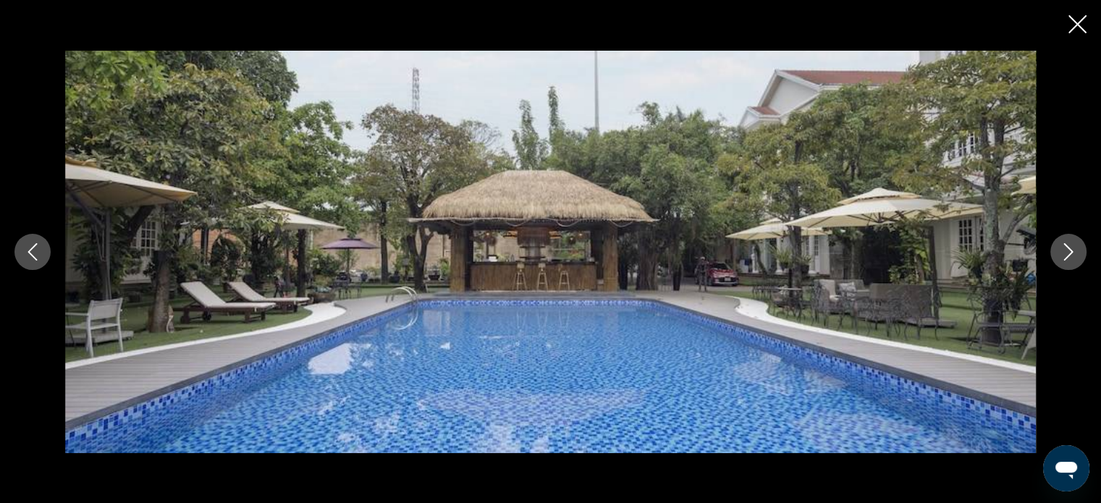
click at [1078, 24] on icon "Close slideshow" at bounding box center [1077, 24] width 18 height 18
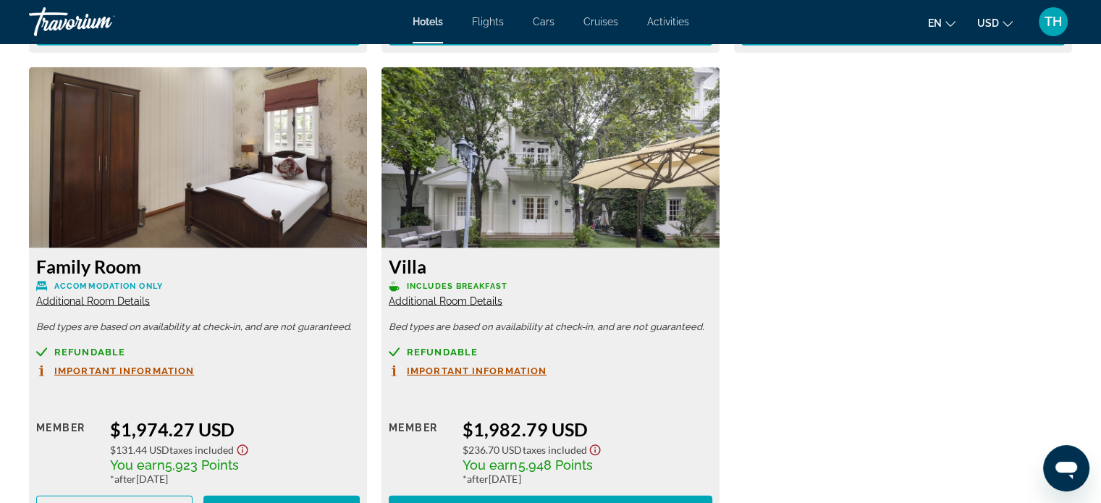
scroll to position [3963, 0]
